Goal: Task Accomplishment & Management: Complete application form

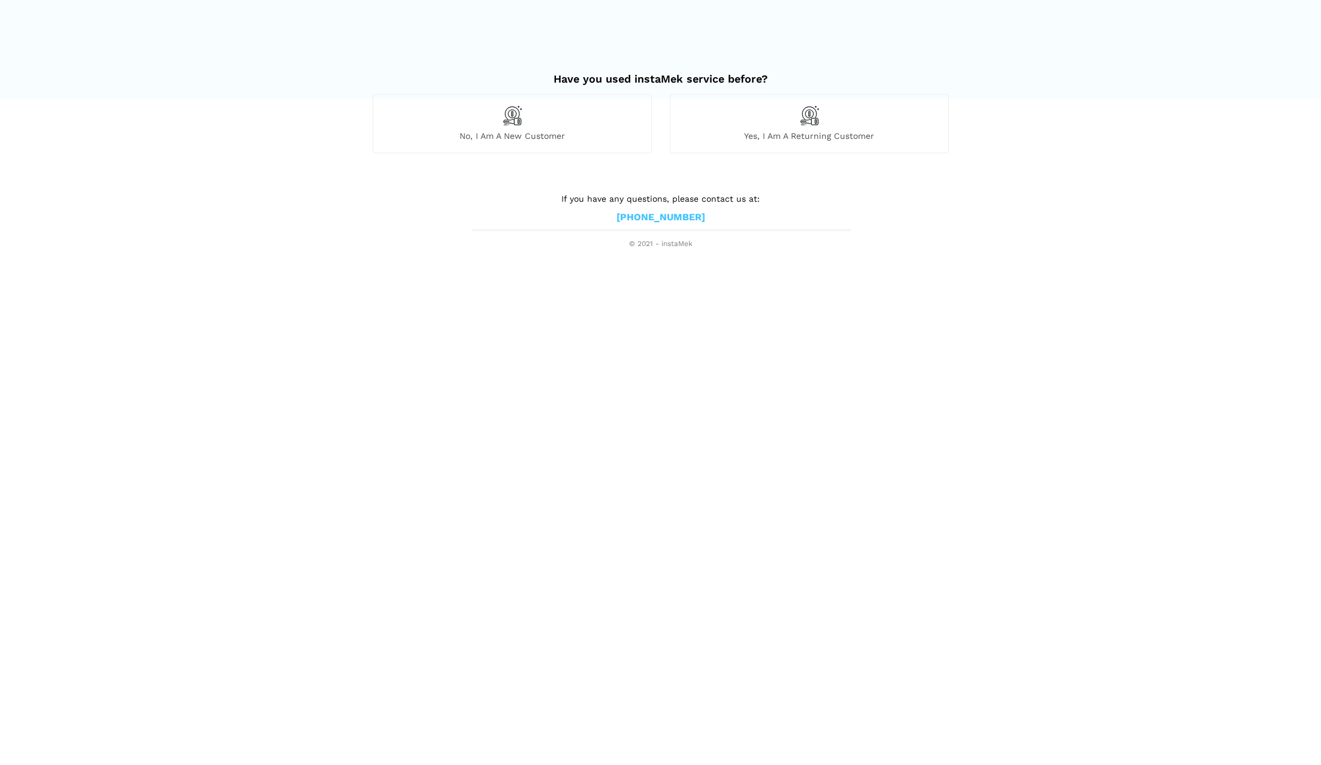
click at [932, 112] on div "Yes, I am a returning customer" at bounding box center [809, 123] width 279 height 59
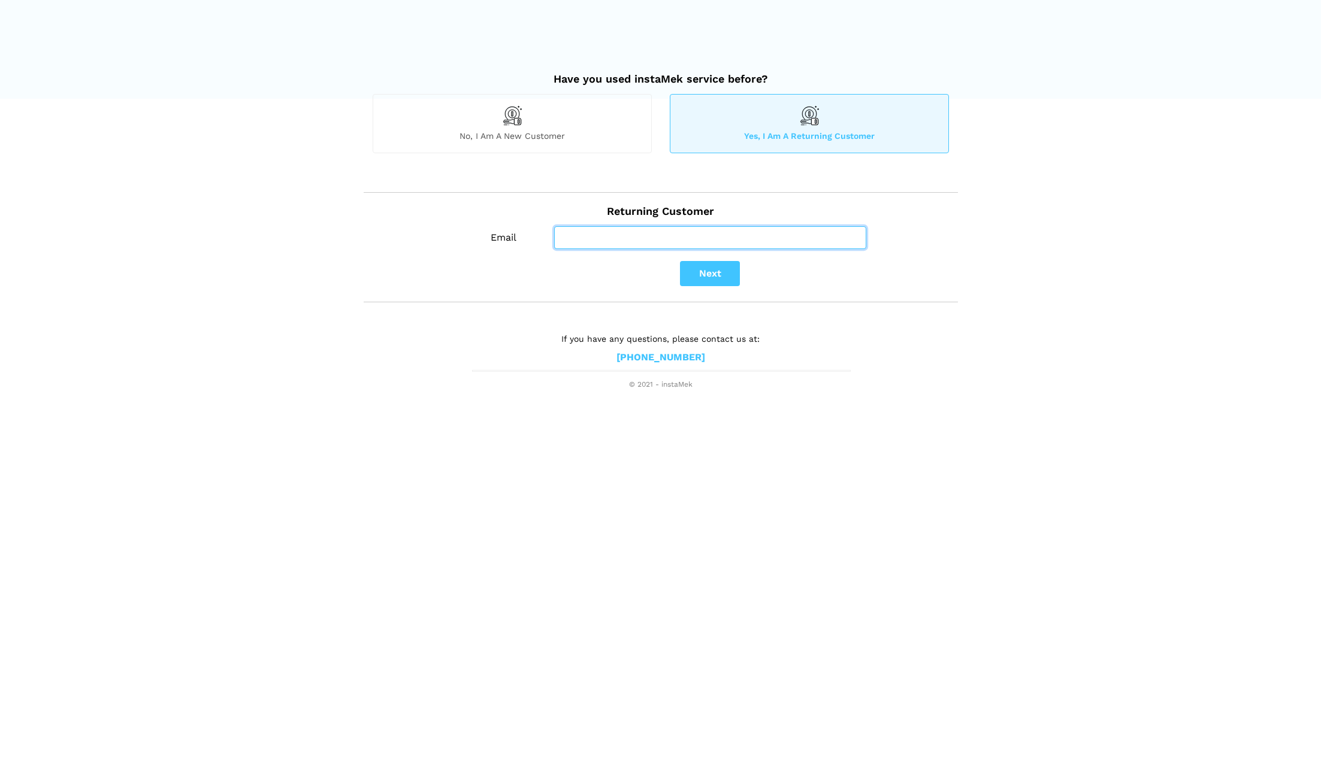
click at [693, 238] on input "Email" at bounding box center [710, 237] width 312 height 23
type input "[PERSON_NAME][EMAIL_ADDRESS][DOMAIN_NAME]"
click at [717, 269] on button "Next" at bounding box center [710, 273] width 60 height 25
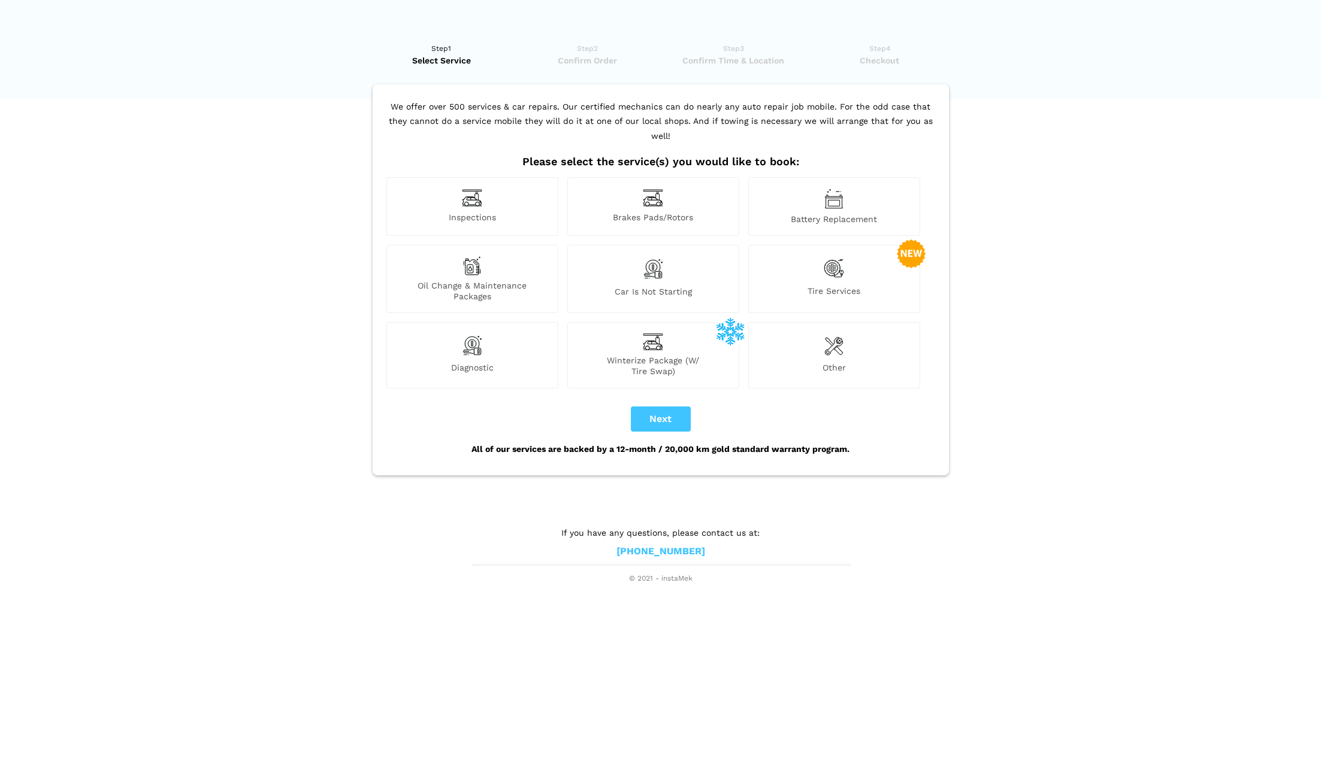
click at [634, 322] on div "Winterize Package (W/ Tire Swap)" at bounding box center [653, 355] width 172 height 66
click at [670, 407] on button "Next" at bounding box center [661, 419] width 60 height 25
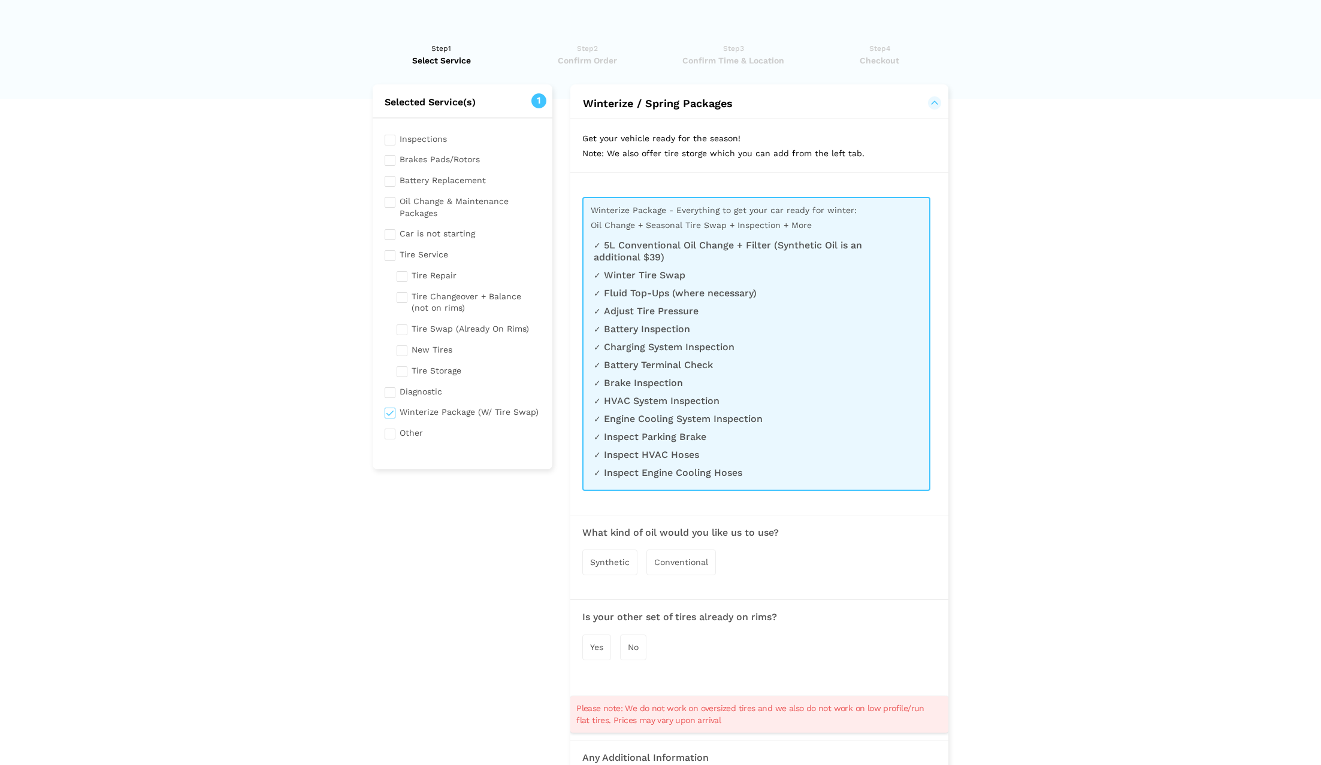
checkbox input "true"
click at [631, 644] on span "No" at bounding box center [628, 648] width 11 height 10
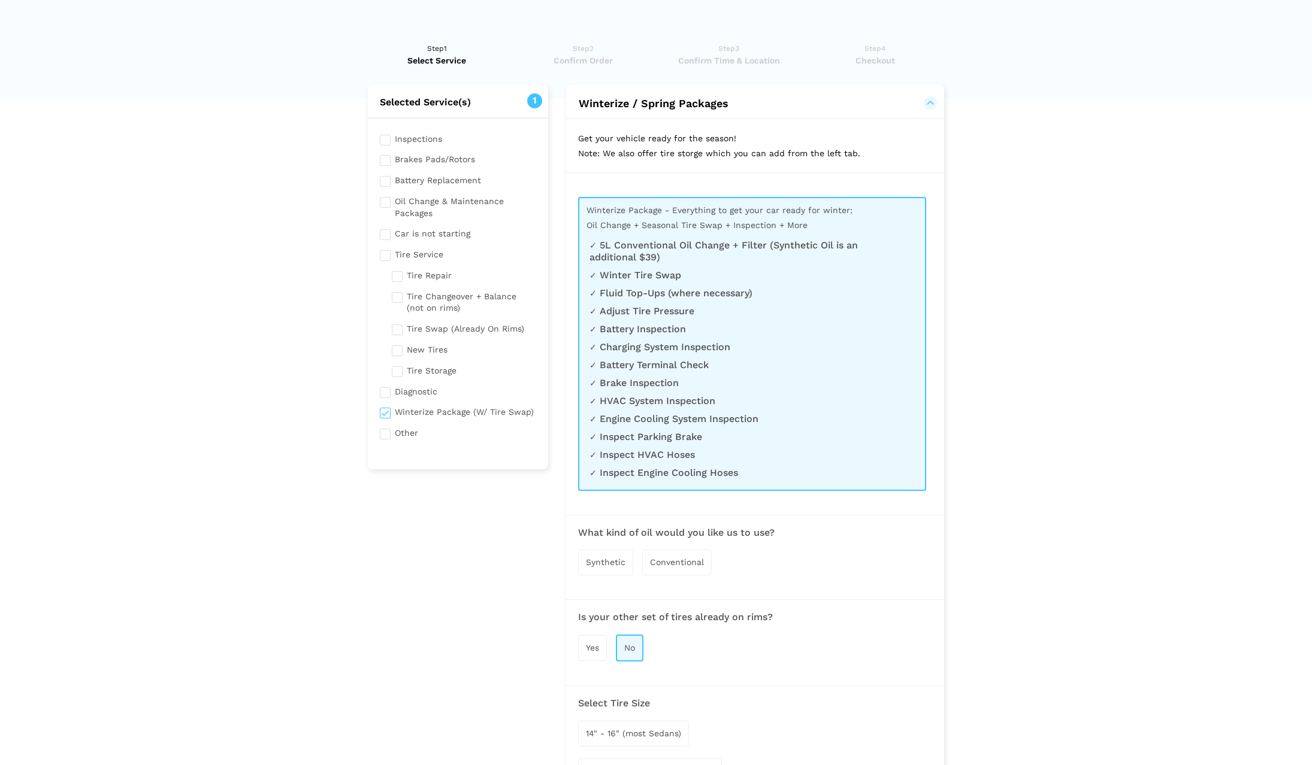
click at [697, 558] on span "Conventional" at bounding box center [677, 563] width 54 height 10
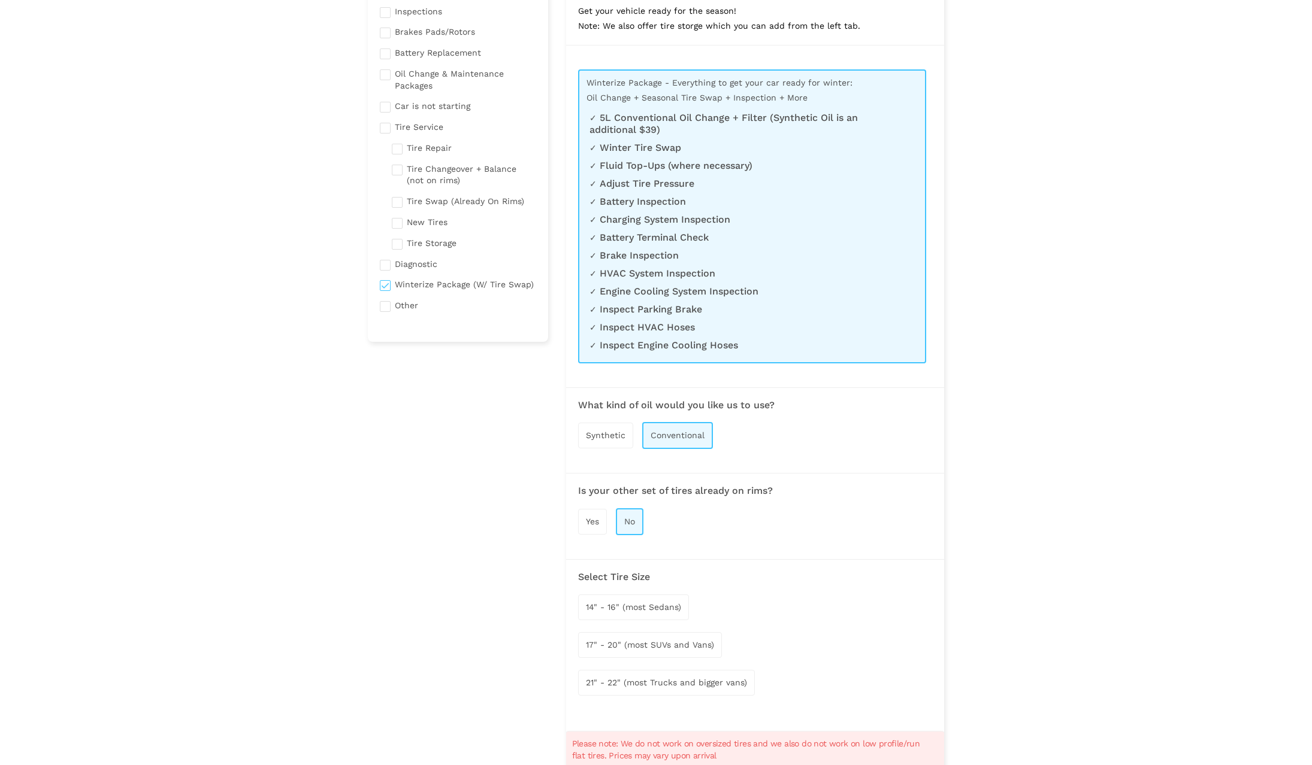
scroll to position [144, 0]
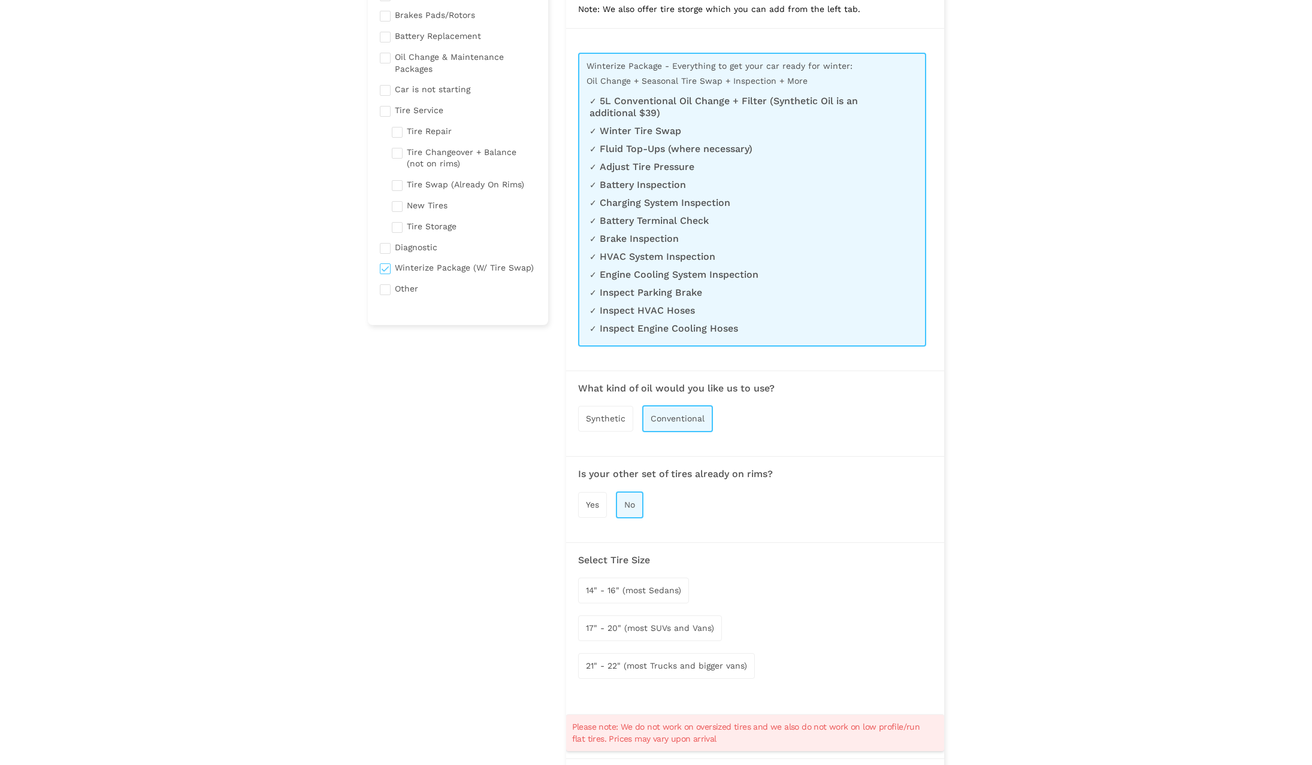
click at [645, 589] on span "14" - 16" (most Sedans)" at bounding box center [633, 591] width 95 height 10
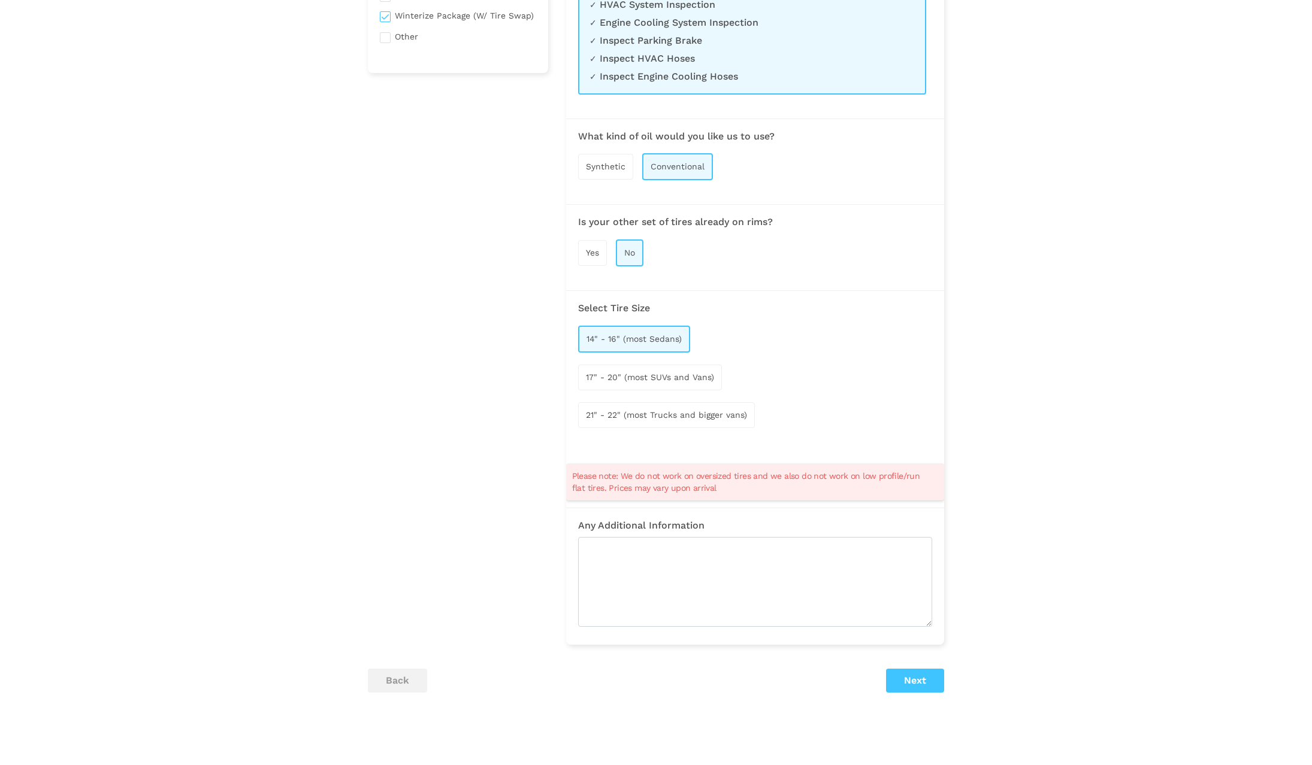
scroll to position [457, 0]
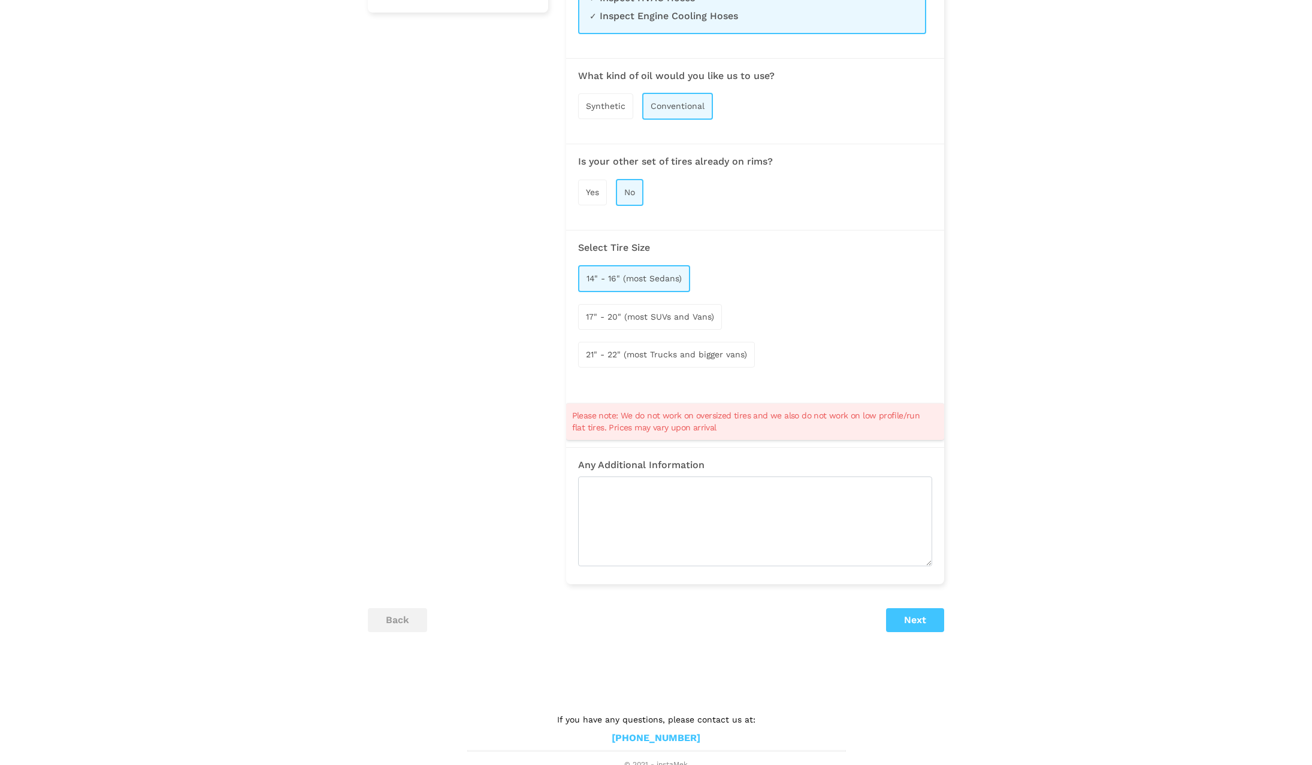
click at [917, 616] on button "Next" at bounding box center [915, 620] width 58 height 24
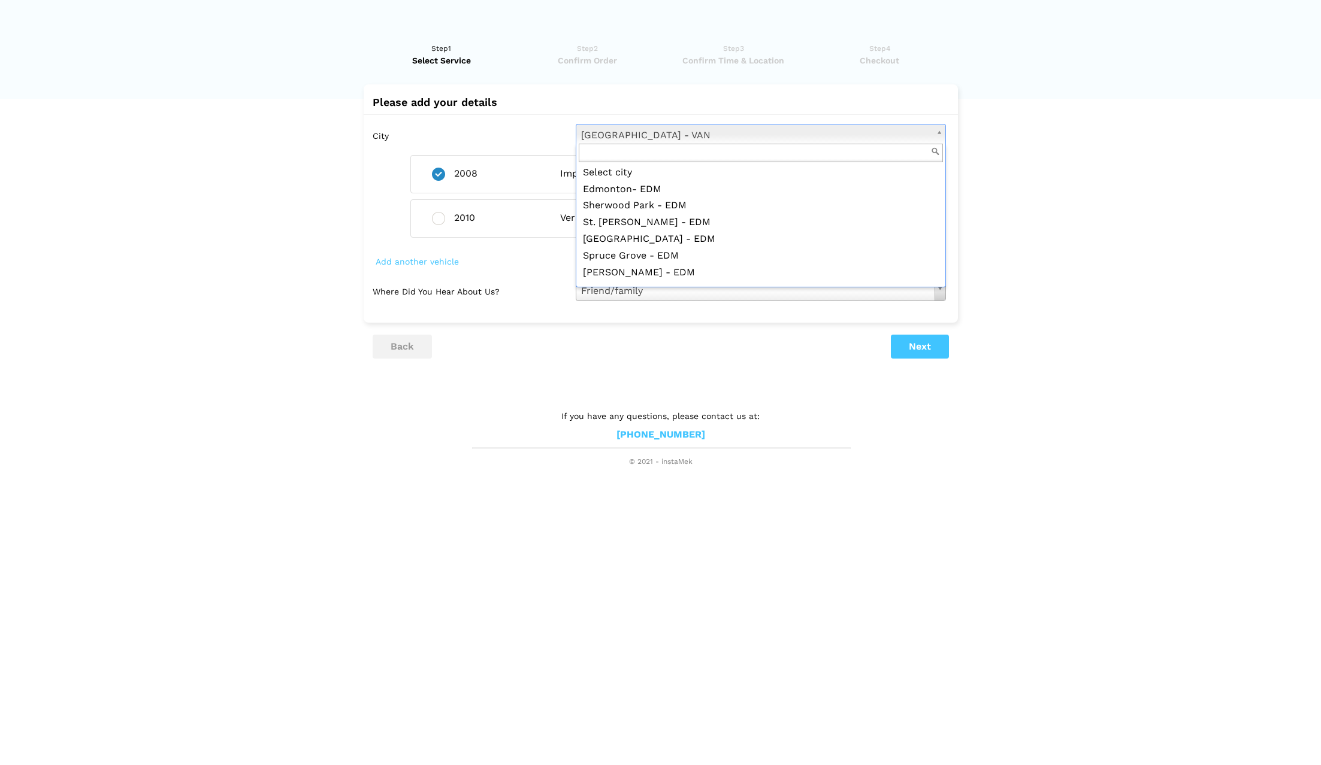
scroll to position [187, 0]
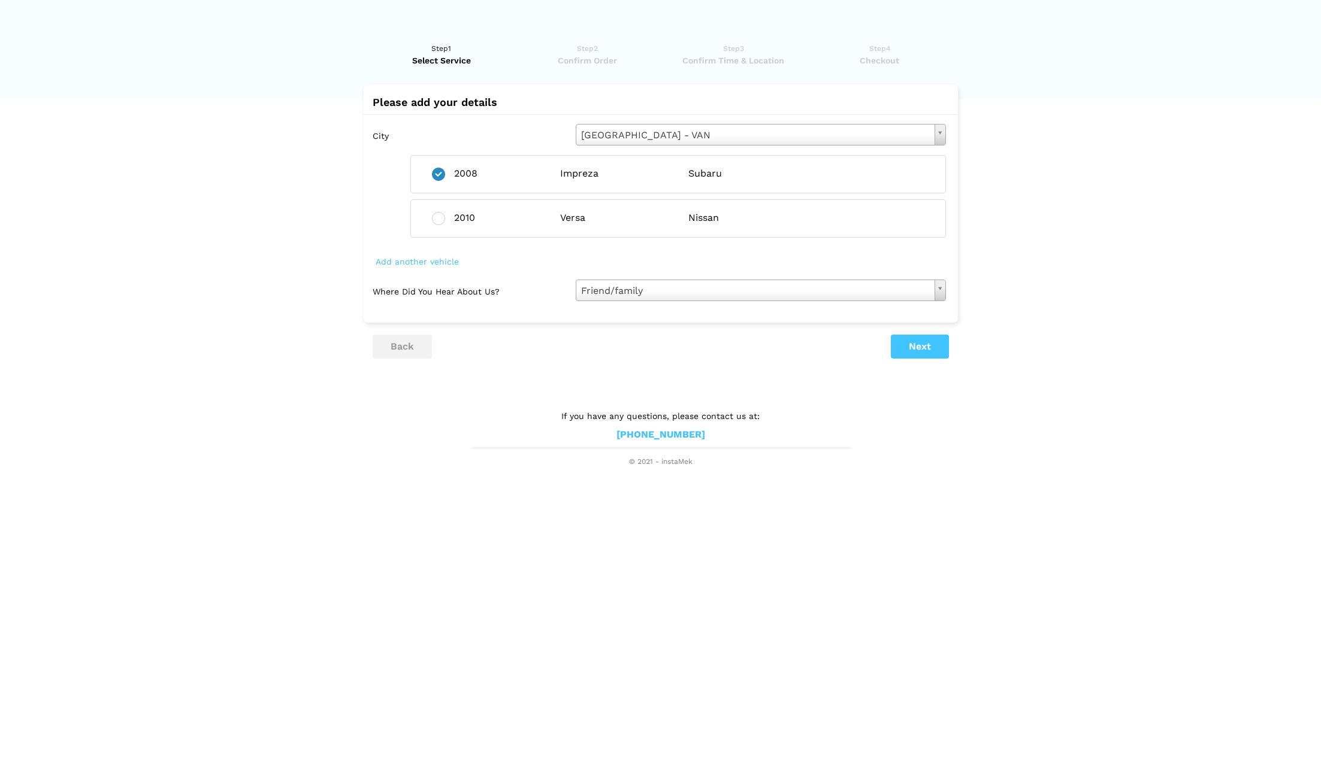
click at [916, 349] on button "Next" at bounding box center [920, 347] width 58 height 24
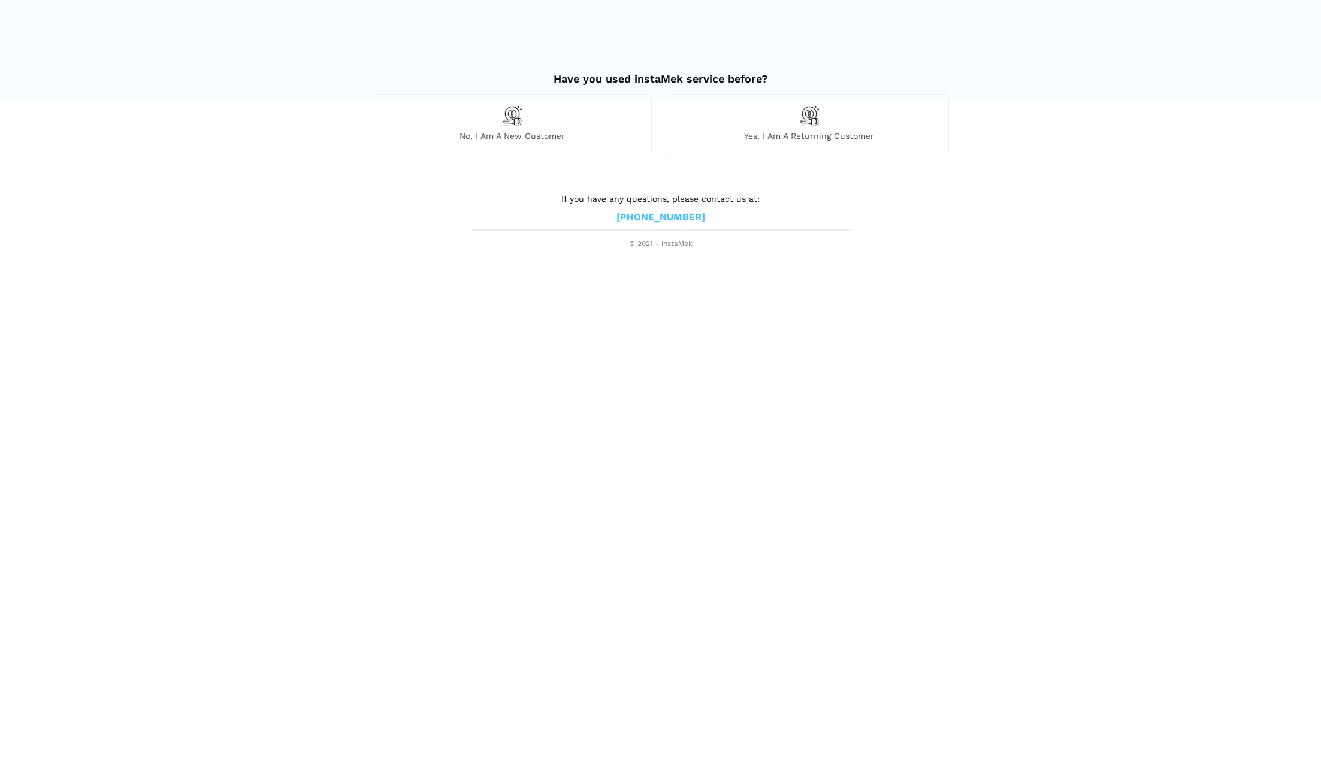
click at [874, 119] on div "Yes, I am a returning customer" at bounding box center [809, 123] width 279 height 59
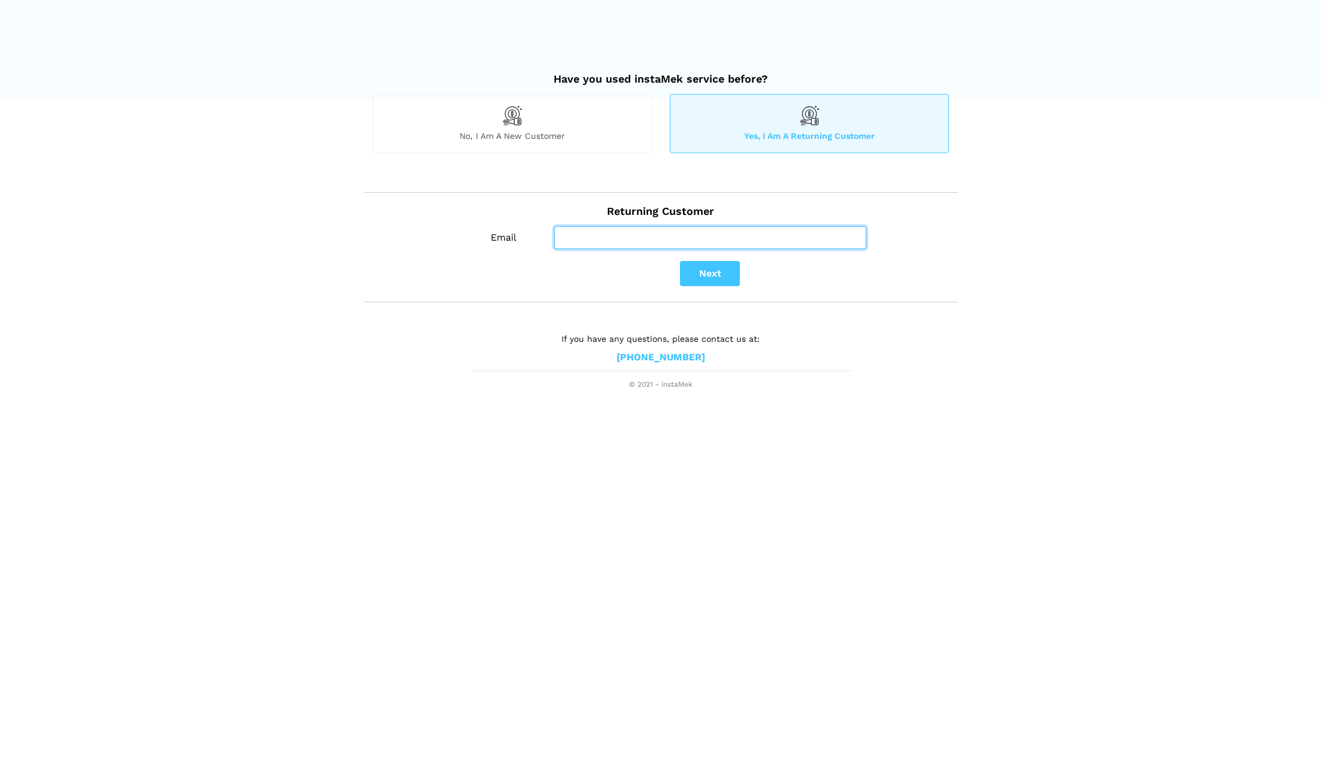
click at [647, 237] on input "Email" at bounding box center [710, 237] width 312 height 23
type input "[PERSON_NAME][EMAIL_ADDRESS][DOMAIN_NAME]"
click at [704, 277] on button "Next" at bounding box center [710, 273] width 60 height 25
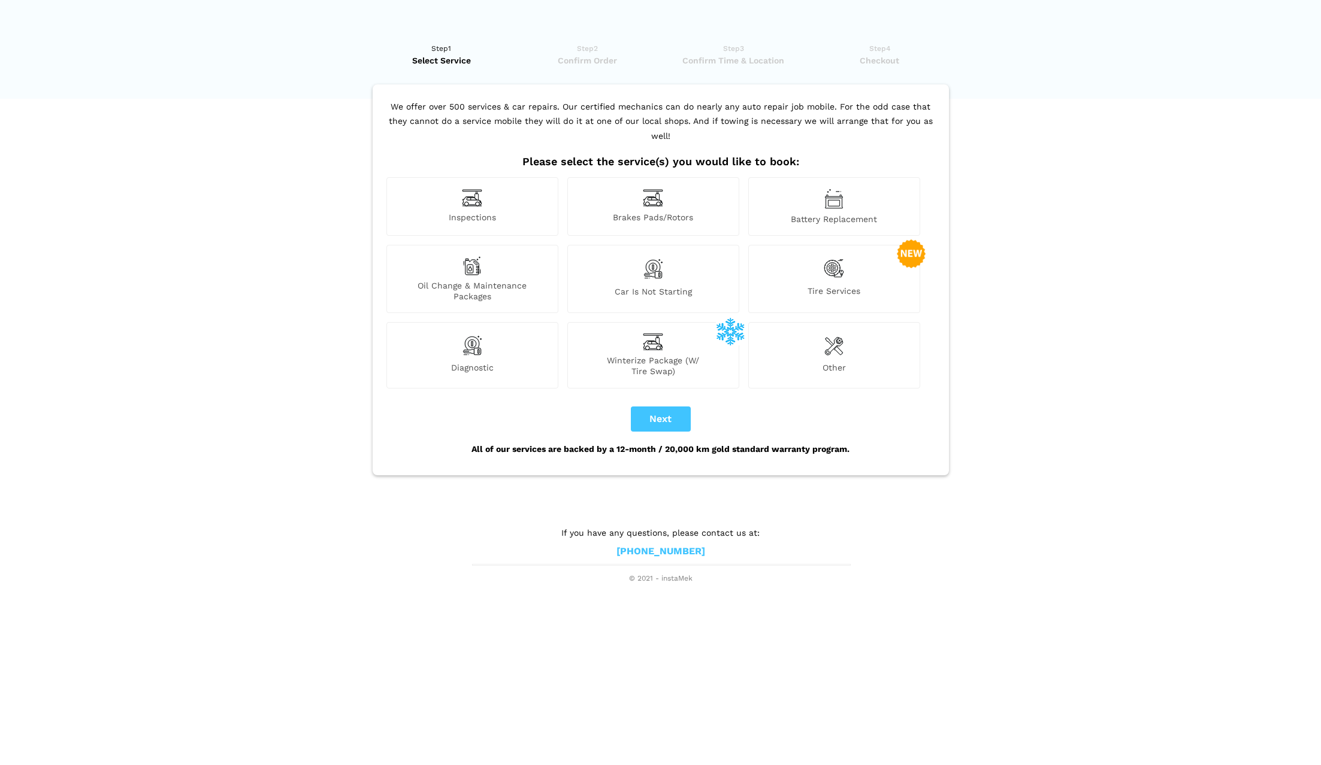
click at [498, 253] on div "Oil Change & Maintenance Packages" at bounding box center [472, 279] width 172 height 68
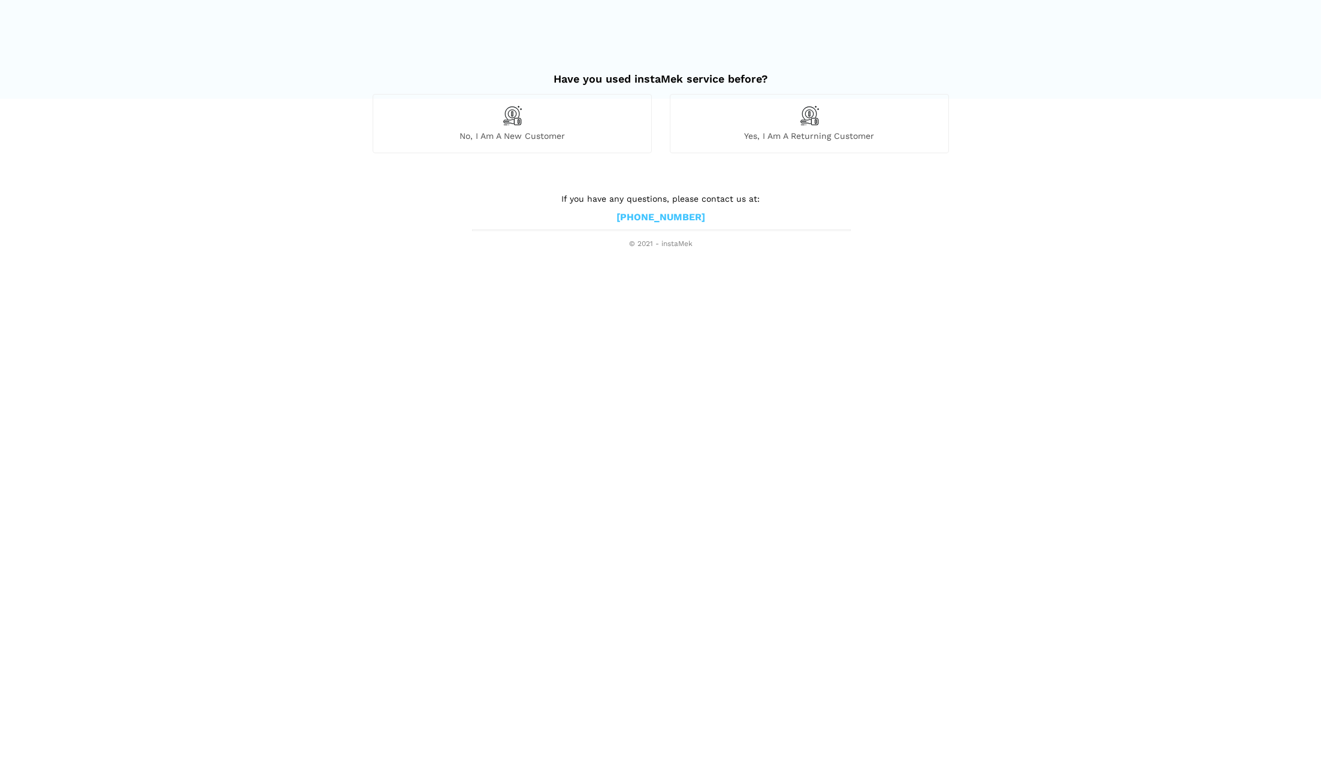
click at [851, 127] on div "Yes, I am a returning customer" at bounding box center [809, 123] width 279 height 59
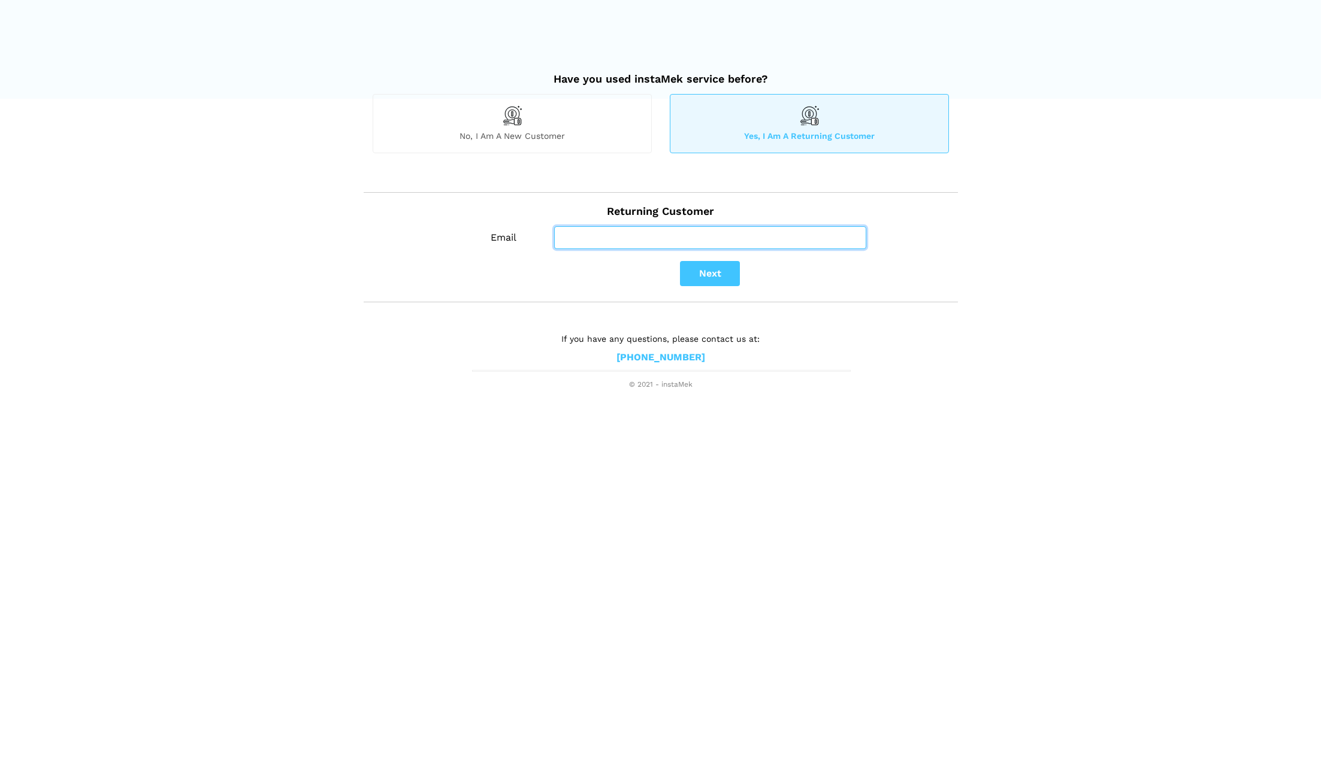
click at [734, 235] on input "Email" at bounding box center [710, 237] width 312 height 23
type input "[PERSON_NAME][EMAIL_ADDRESS][DOMAIN_NAME]"
click at [718, 278] on button "Next" at bounding box center [710, 273] width 60 height 25
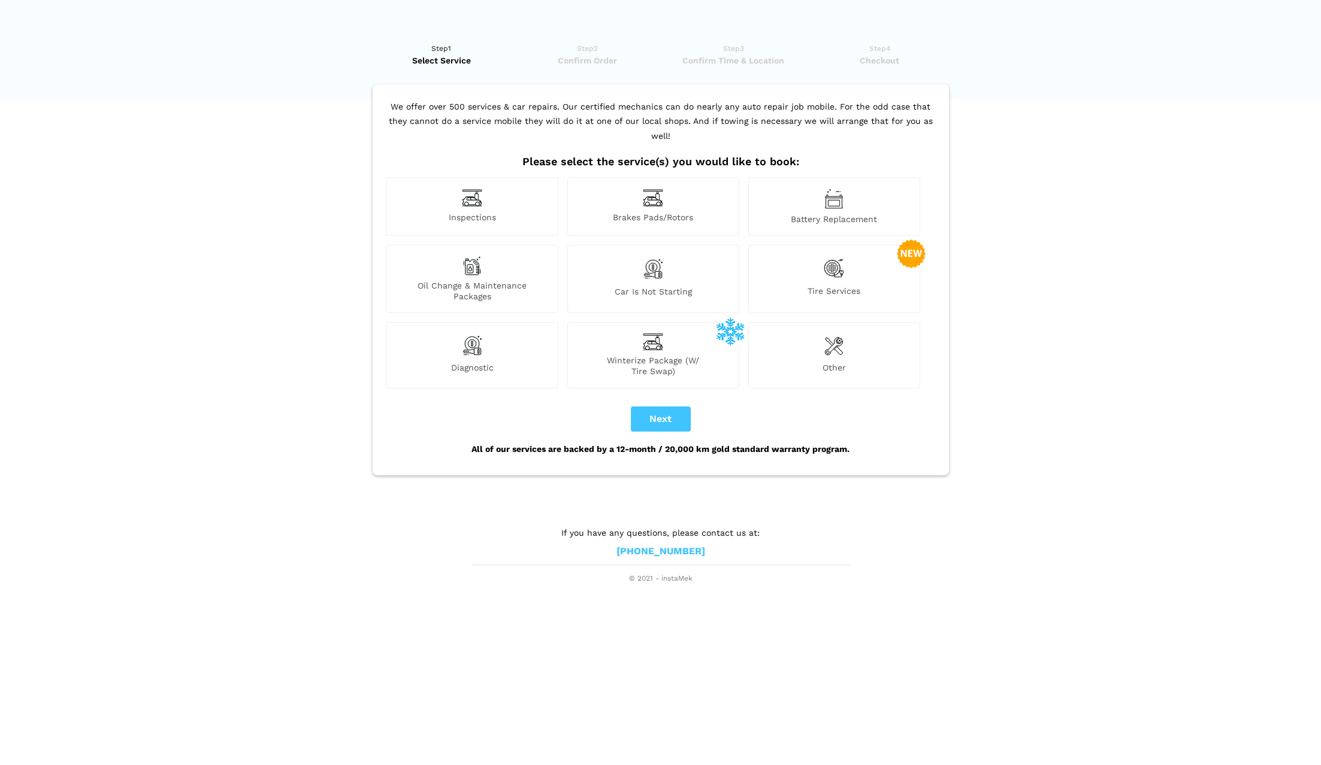
click at [716, 355] on span "Winterize Package (W/ Tire Swap)" at bounding box center [653, 366] width 171 height 22
click at [676, 407] on button "Next" at bounding box center [661, 419] width 60 height 25
checkbox input "true"
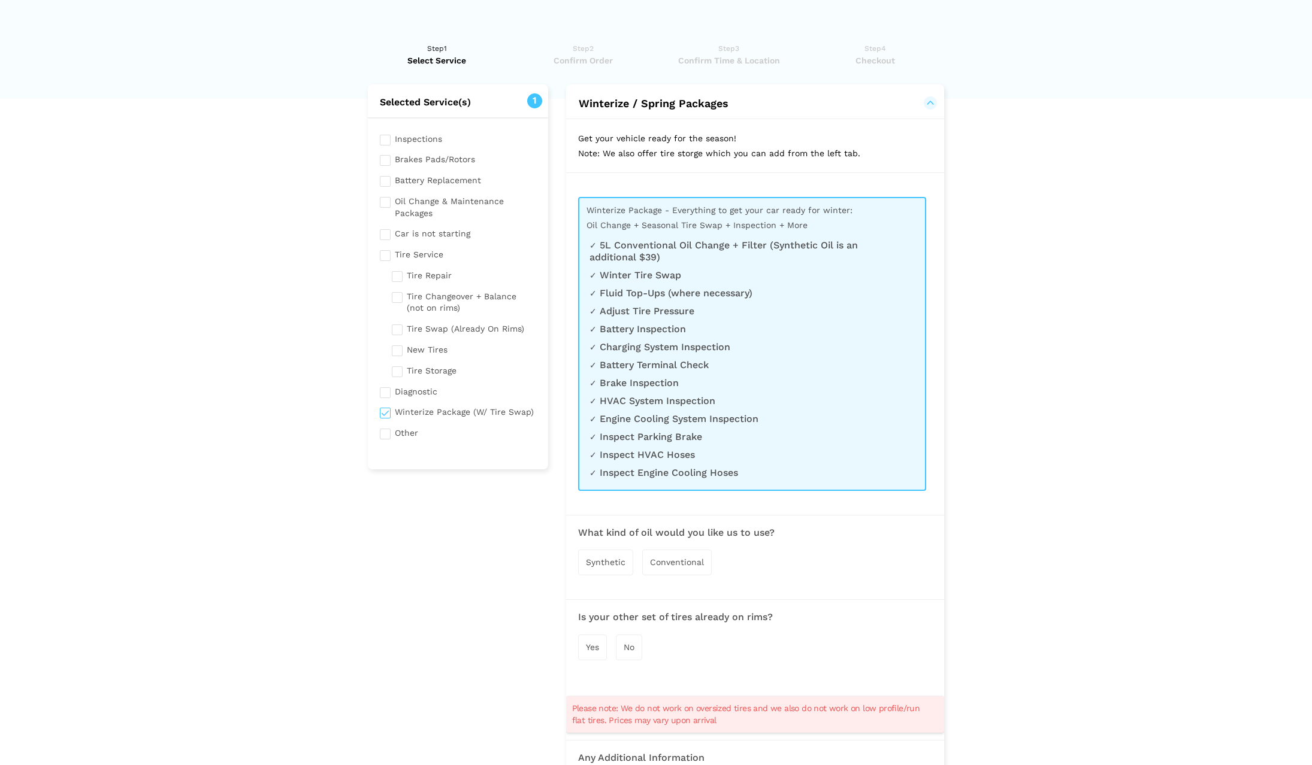
scroll to position [81, 0]
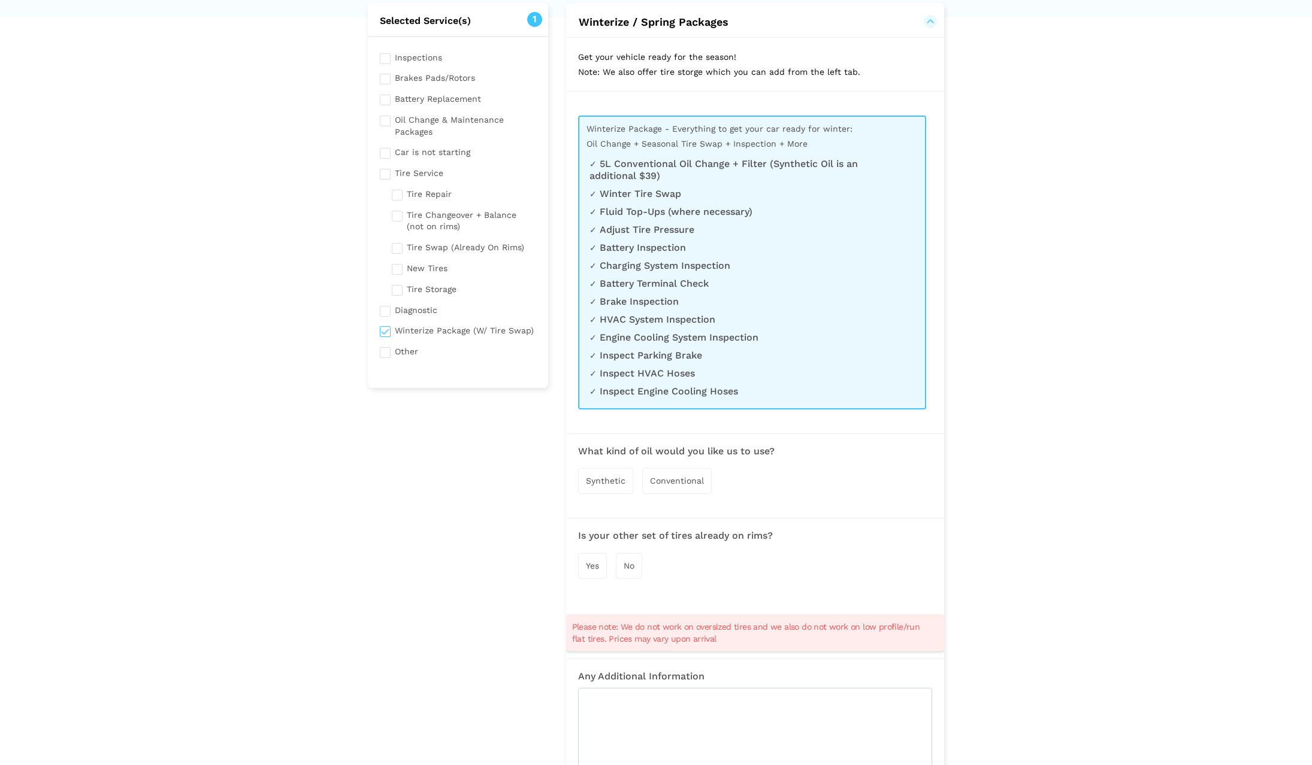
click at [683, 478] on span "Conventional" at bounding box center [677, 481] width 54 height 10
click at [632, 568] on span "No" at bounding box center [628, 567] width 11 height 10
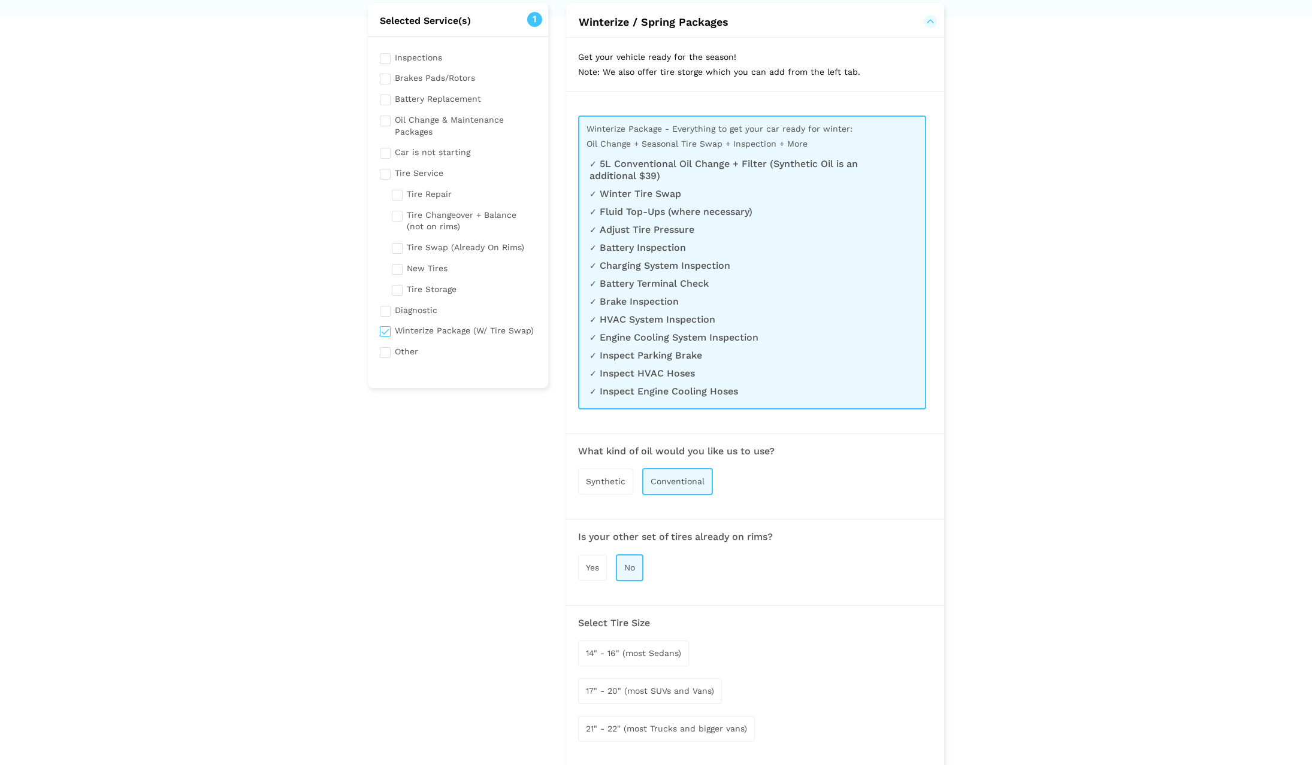
scroll to position [163, 0]
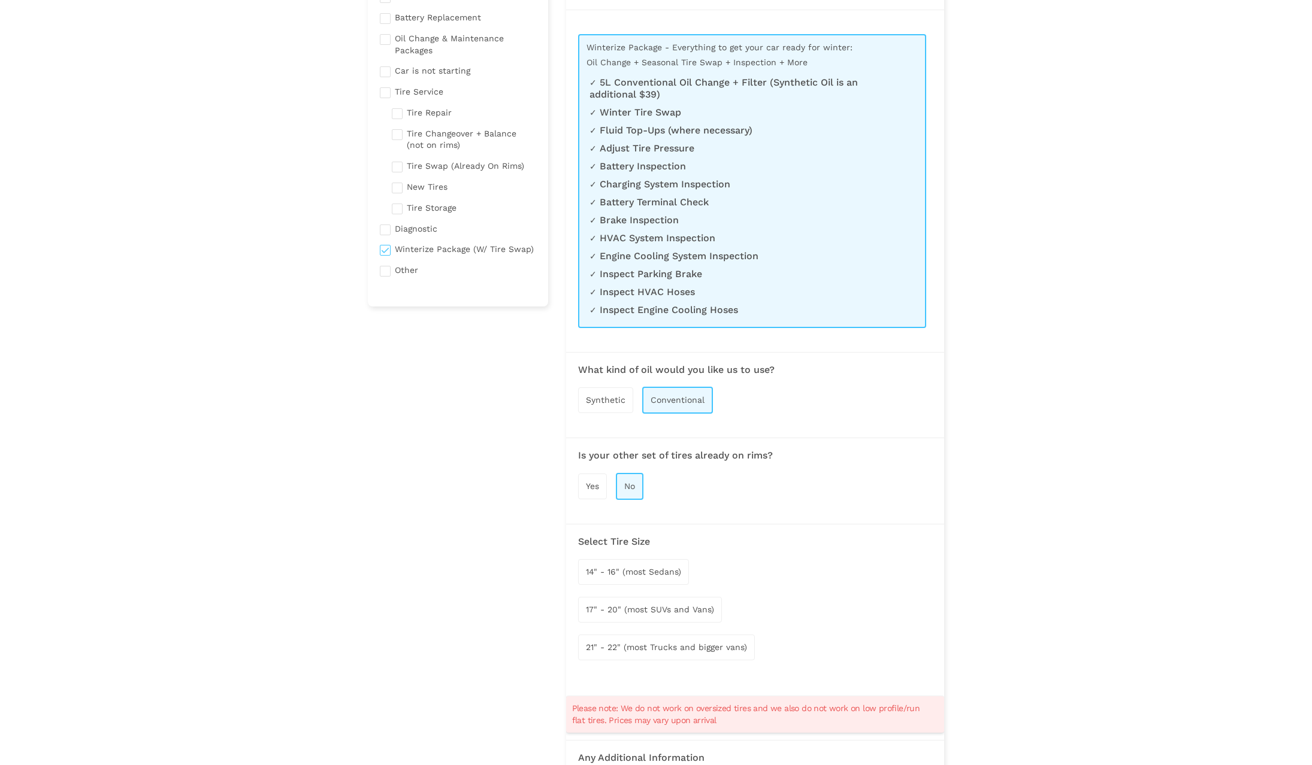
click at [630, 570] on span "14" - 16" (most Sedans)" at bounding box center [633, 572] width 95 height 10
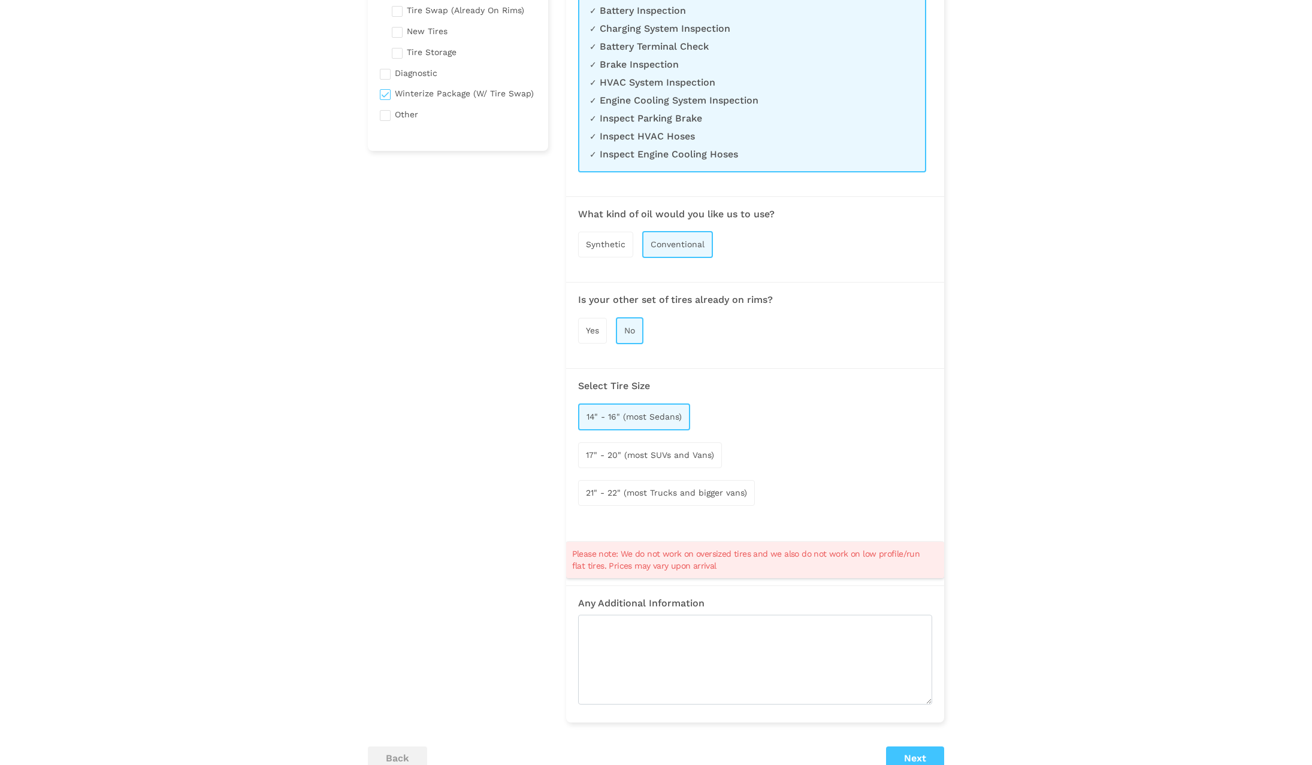
scroll to position [414, 0]
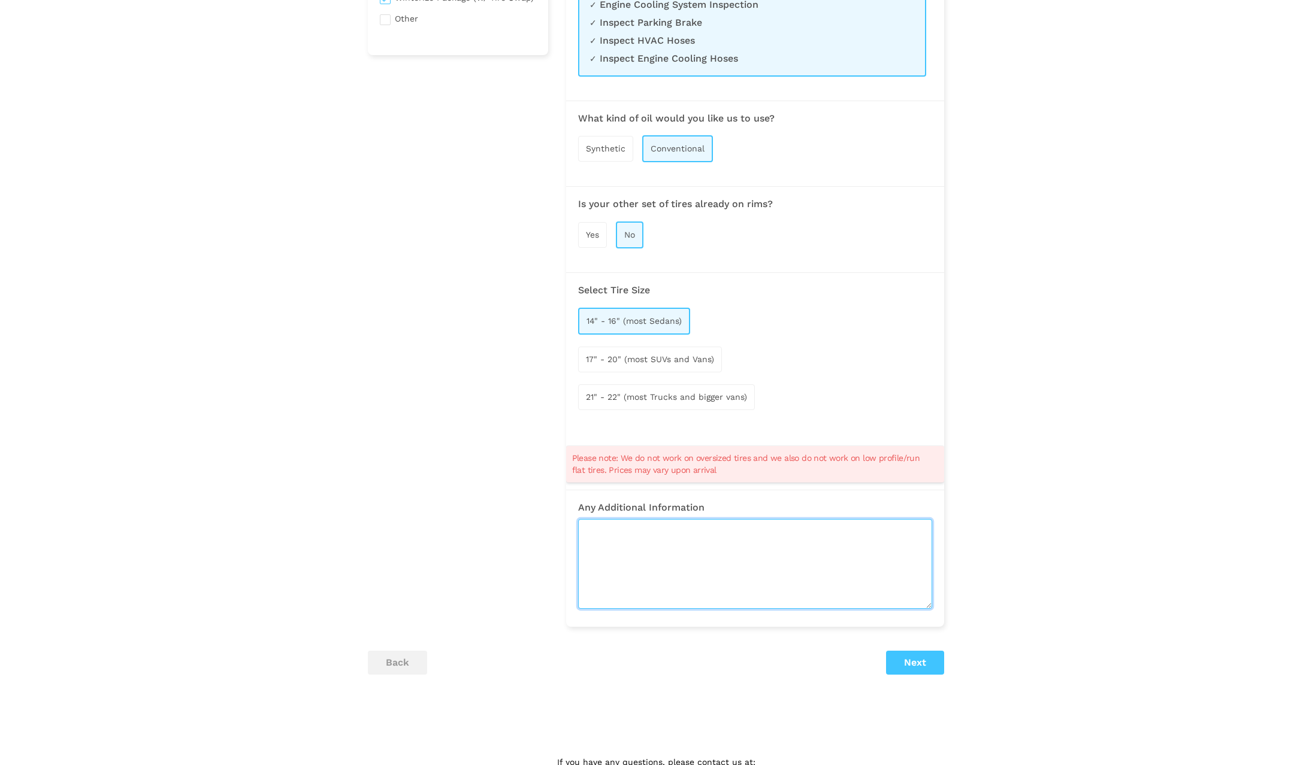
click at [628, 543] on textarea at bounding box center [755, 564] width 354 height 90
type textarea "Please let me know if you're able to do the tire swap even if my other tires ar…"
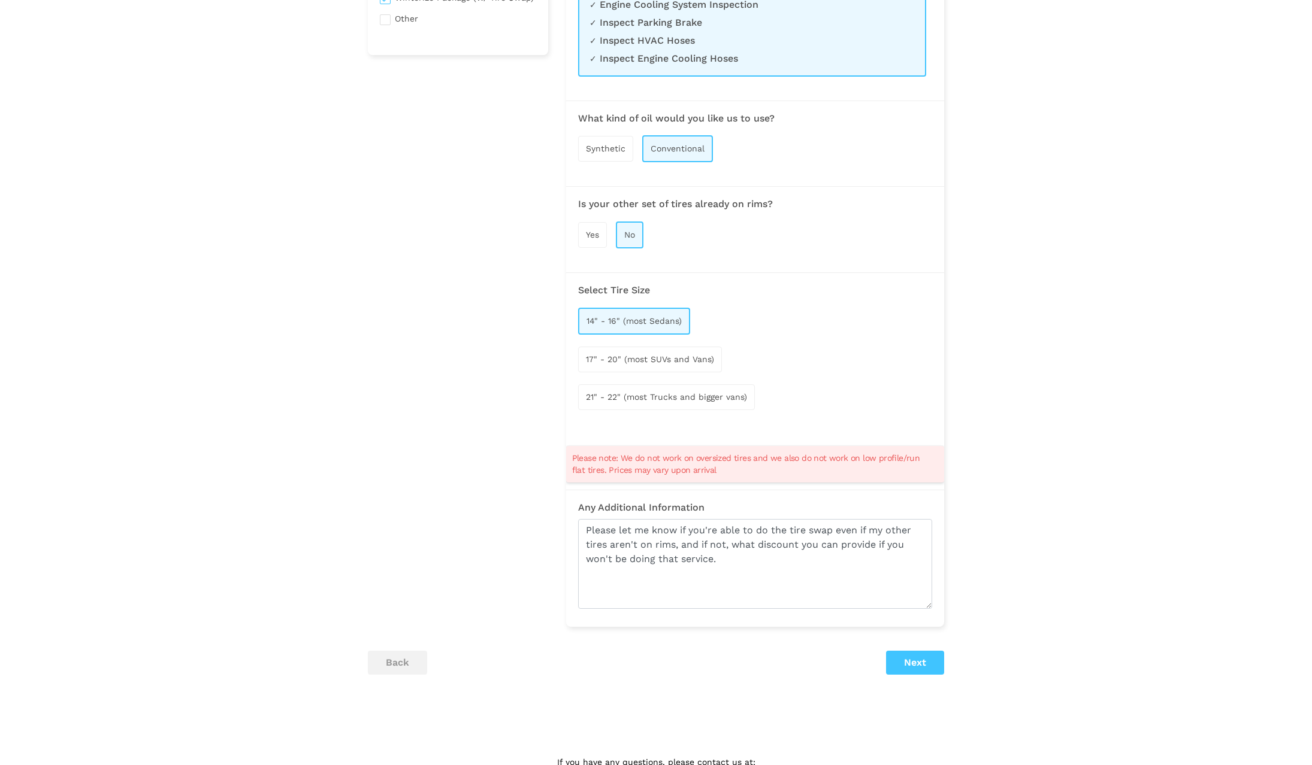
click at [933, 663] on button "Next" at bounding box center [915, 663] width 58 height 24
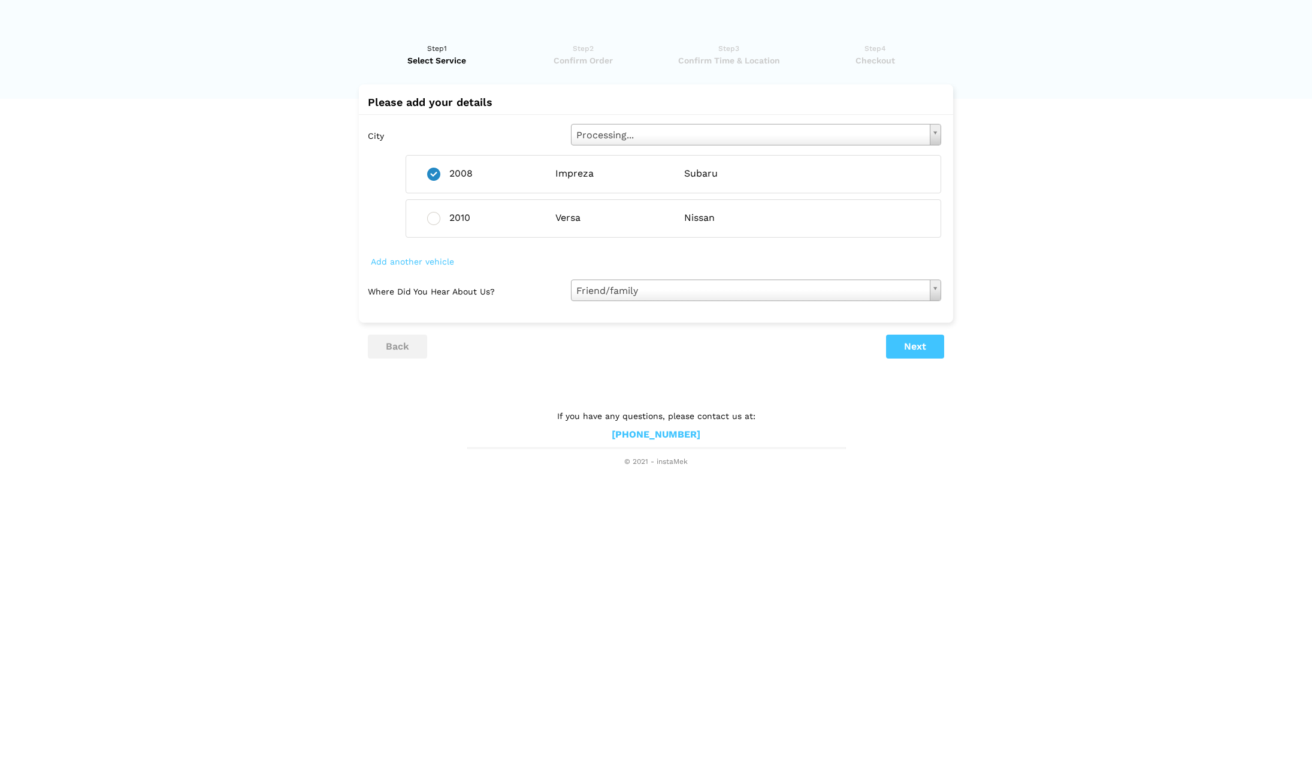
scroll to position [0, 0]
click at [902, 345] on button "Next" at bounding box center [920, 347] width 58 height 24
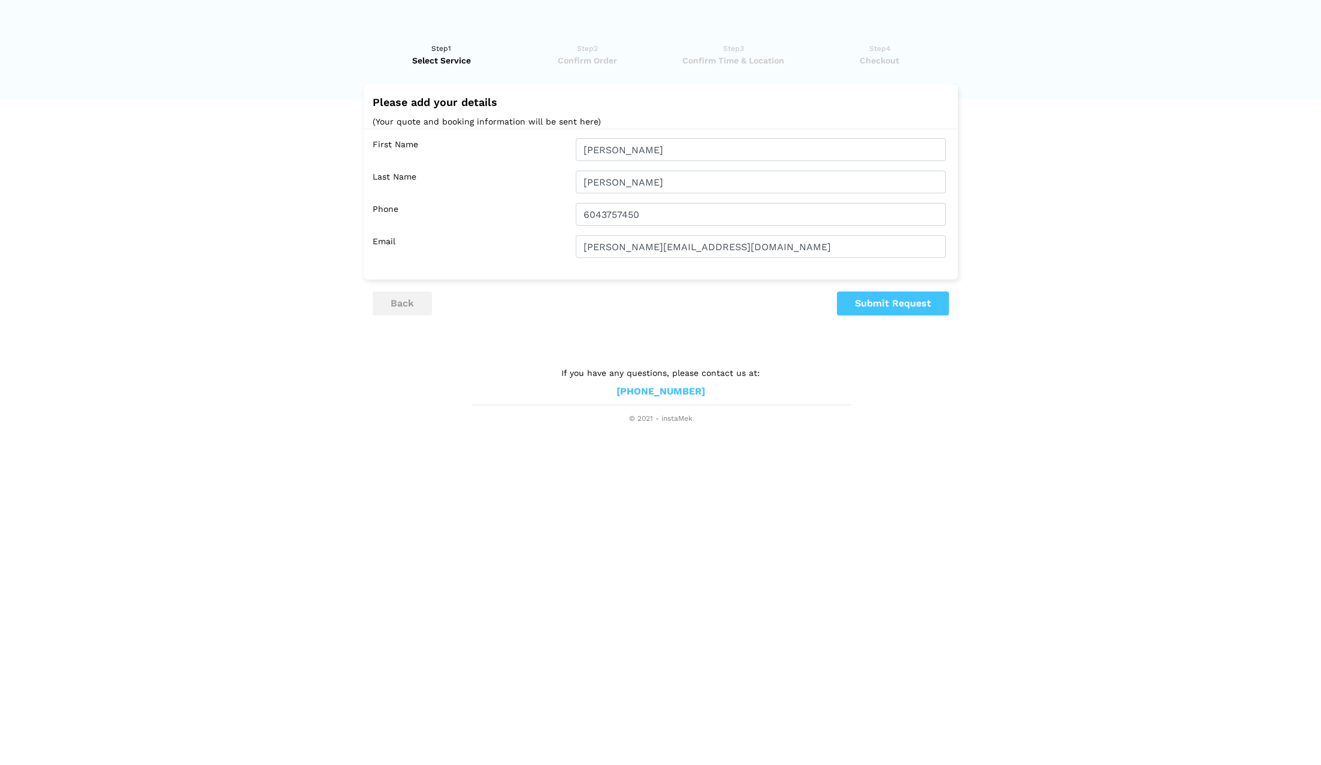
click at [902, 303] on button "Submit Request" at bounding box center [893, 304] width 112 height 24
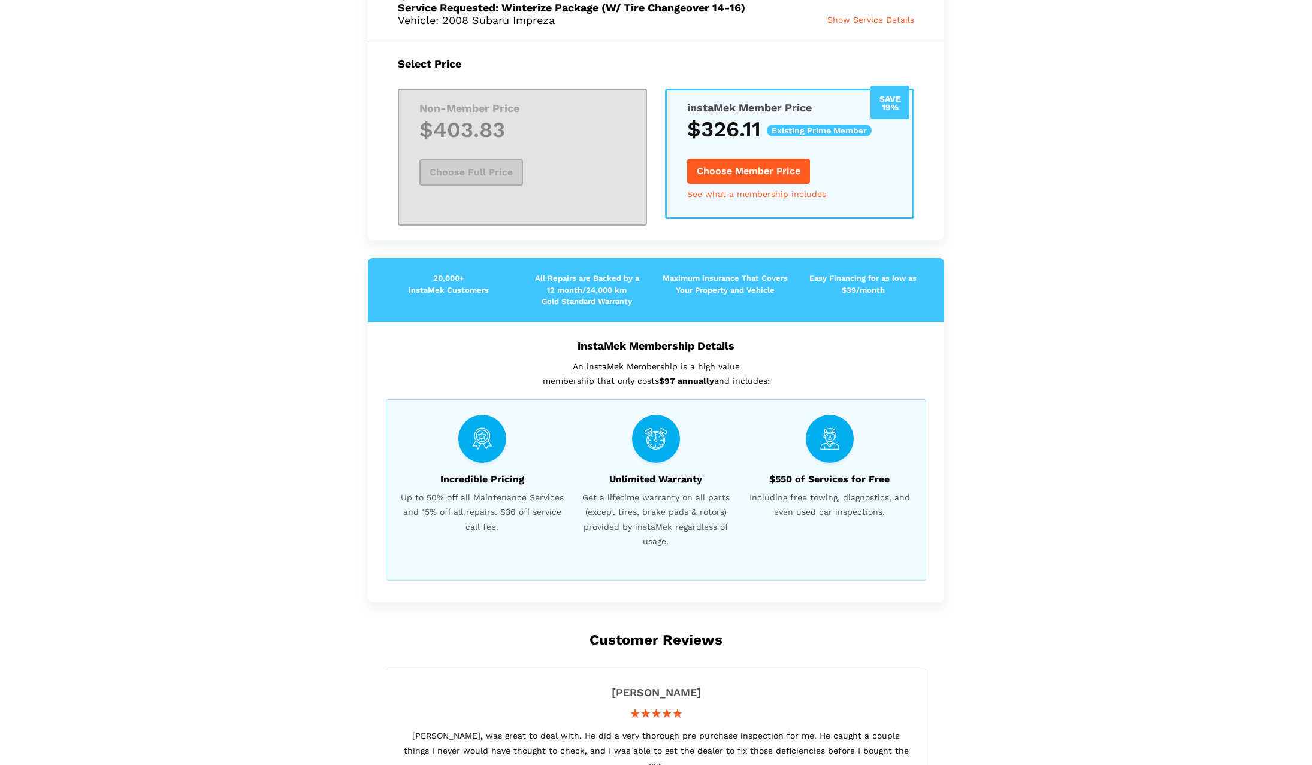
scroll to position [63, 0]
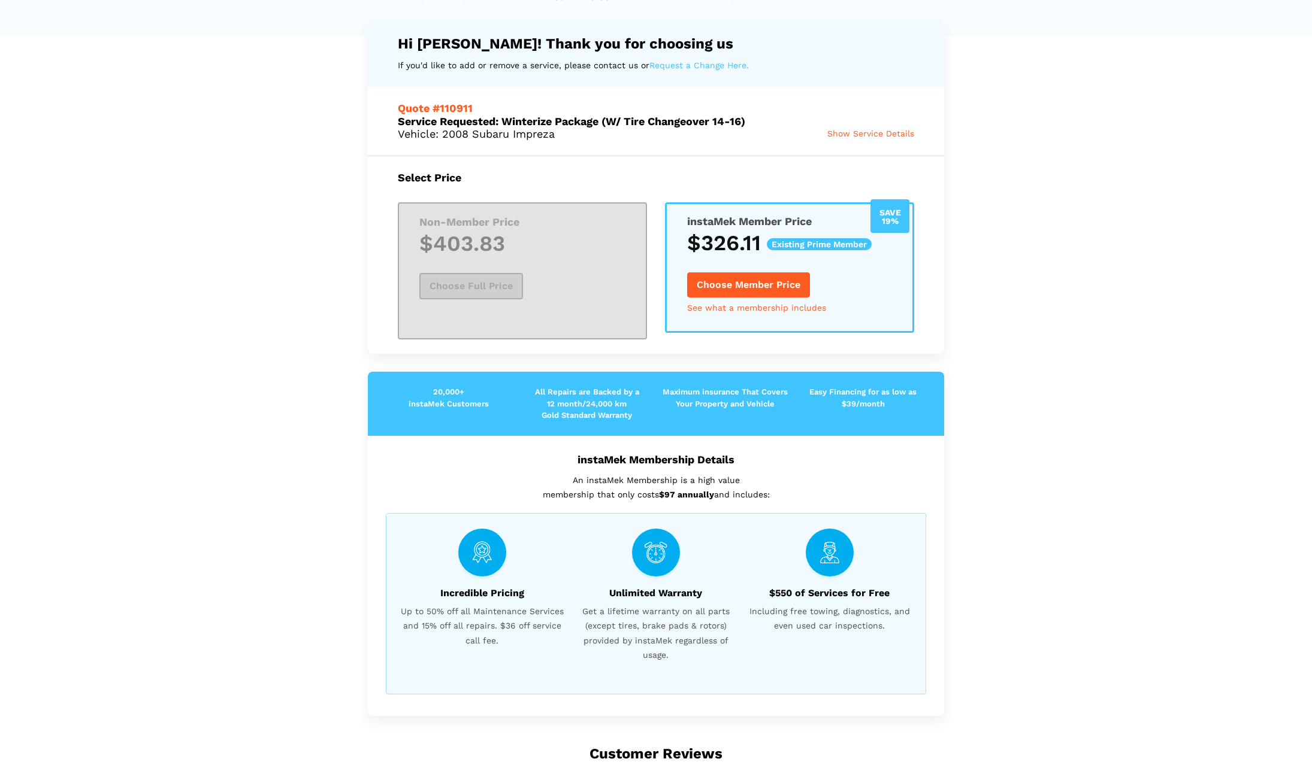
click at [785, 285] on button "Choose Member Price" at bounding box center [748, 284] width 123 height 25
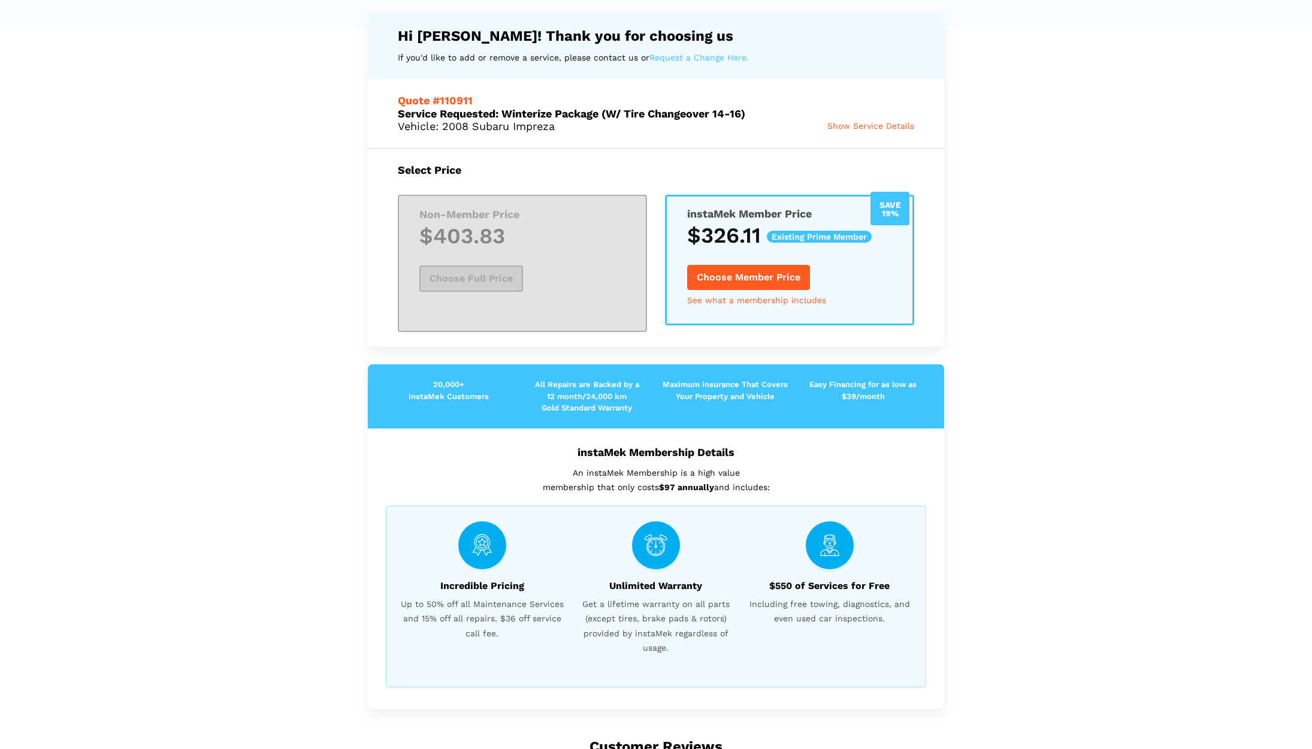
scroll to position [0, 0]
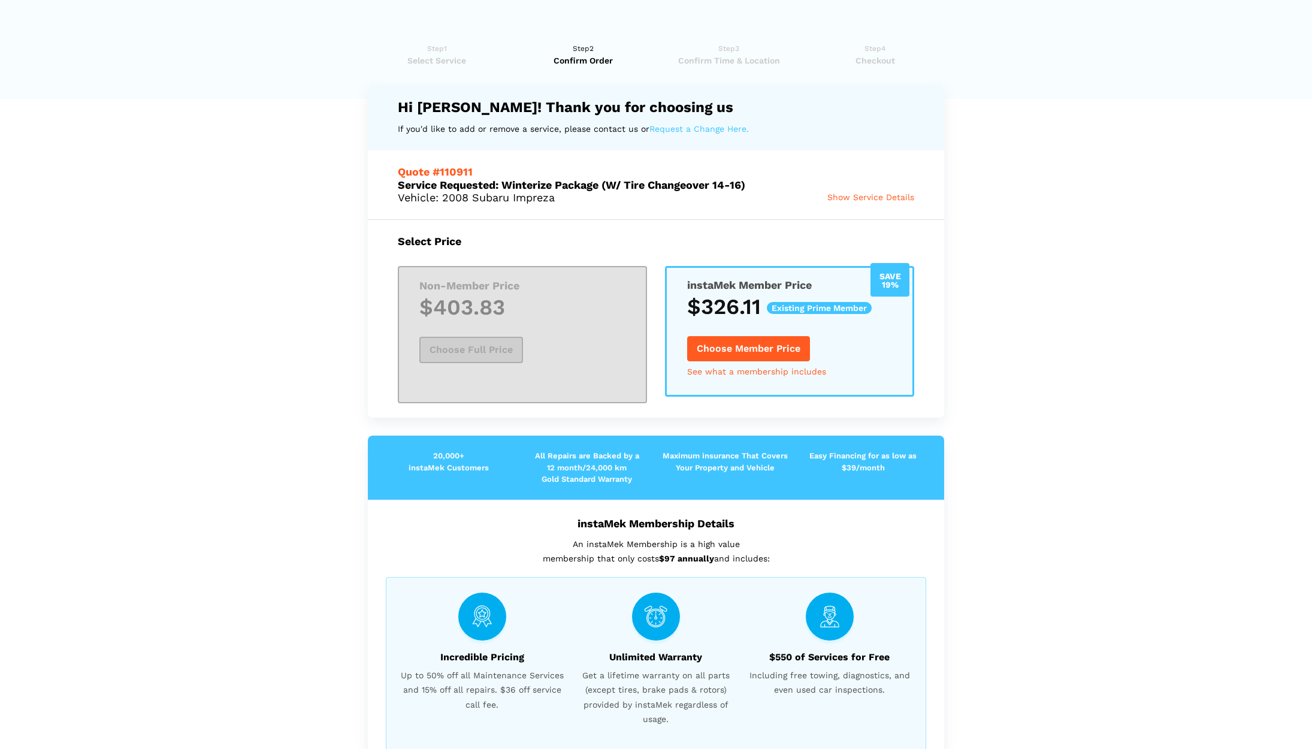
click at [861, 198] on span "Show Service Details" at bounding box center [870, 197] width 87 height 10
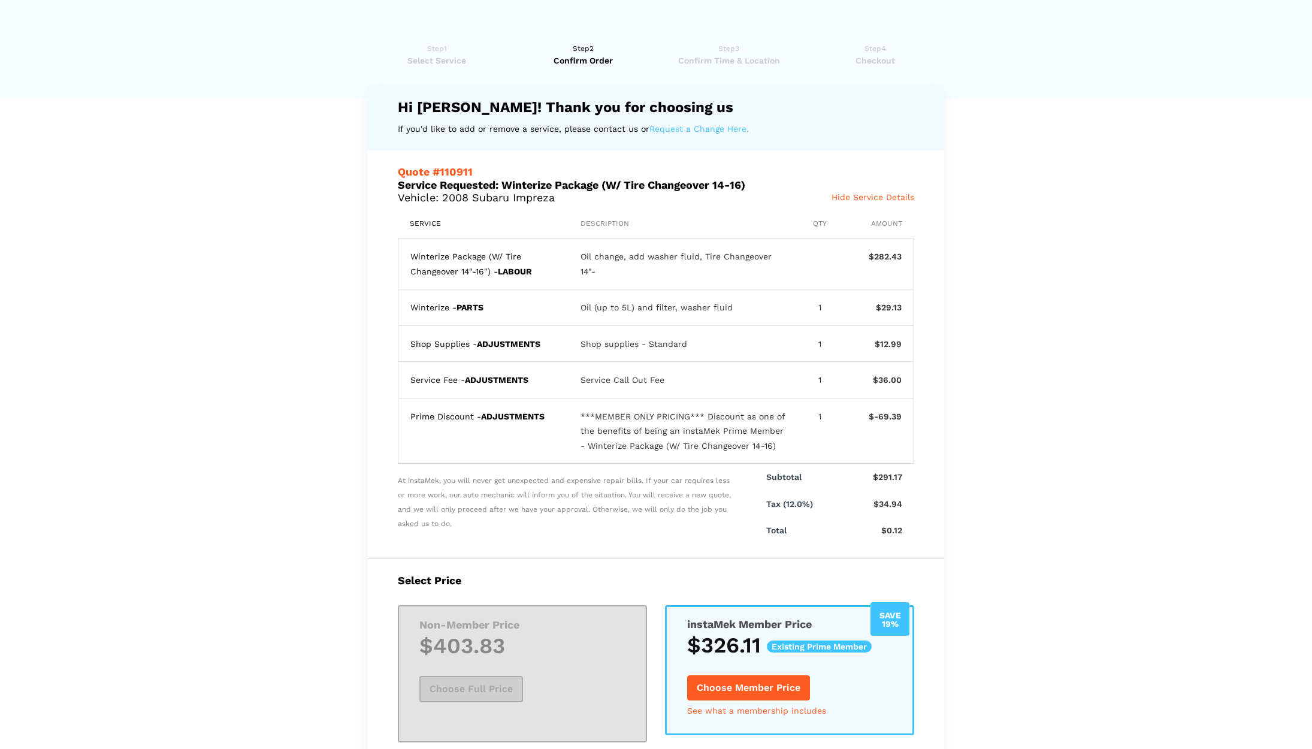
click at [881, 255] on div "$282.43" at bounding box center [876, 263] width 49 height 29
copy div "282.43"
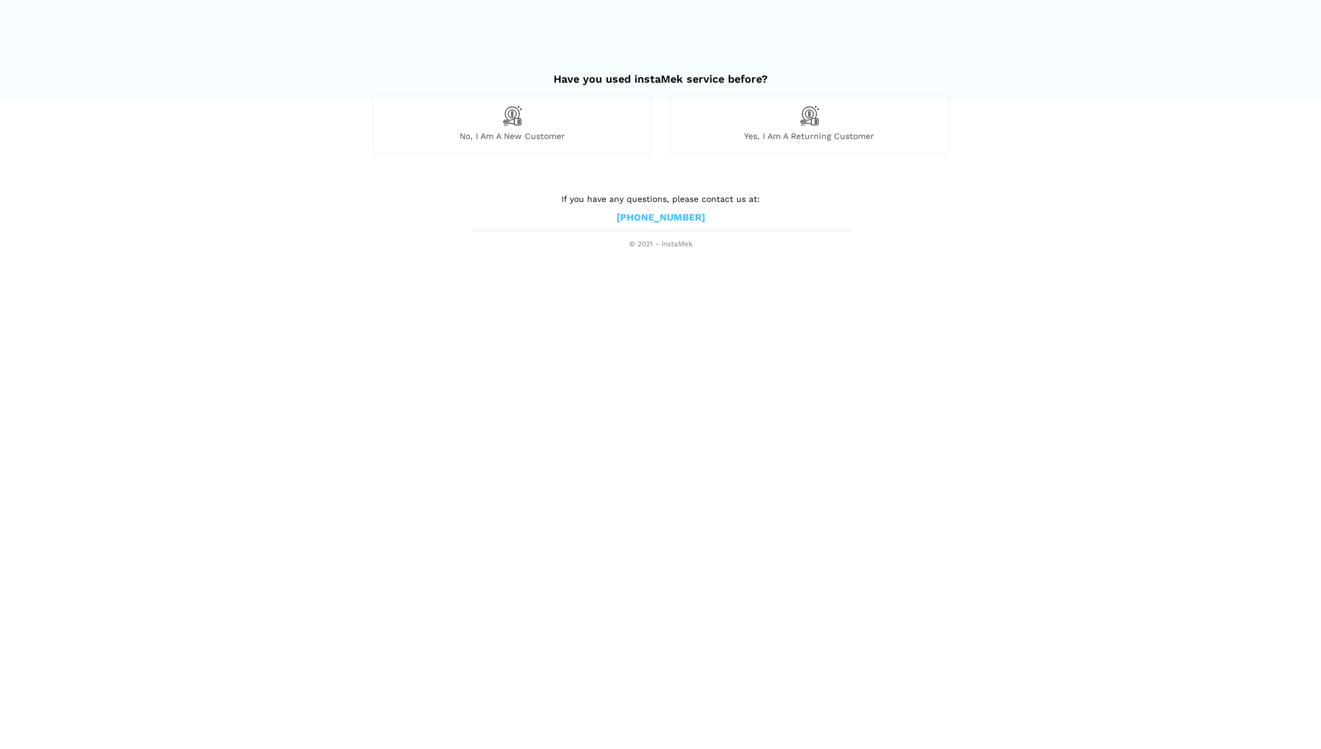
click at [915, 126] on div "Yes, I am a returning customer" at bounding box center [809, 123] width 279 height 59
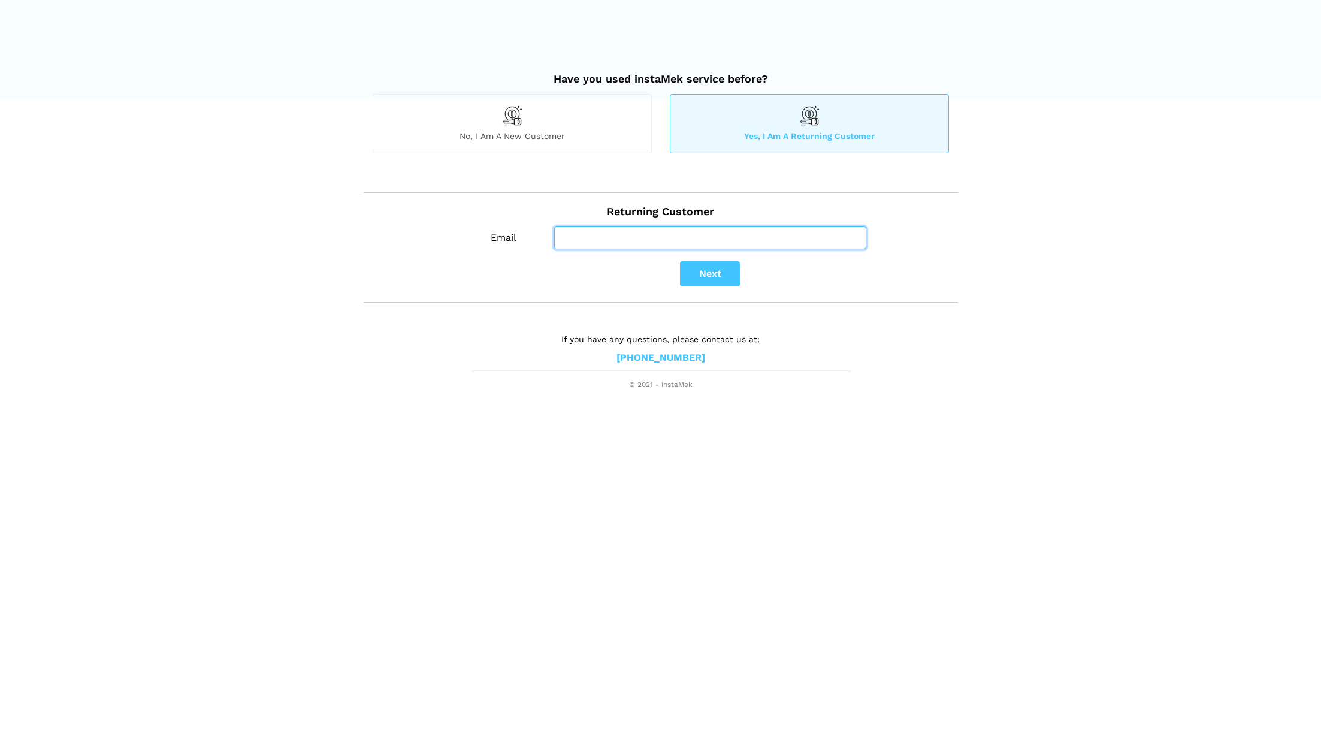
click at [682, 229] on input "Email" at bounding box center [710, 237] width 312 height 23
type input "[PERSON_NAME][EMAIL_ADDRESS][DOMAIN_NAME]"
click at [693, 275] on button "Next" at bounding box center [710, 273] width 60 height 25
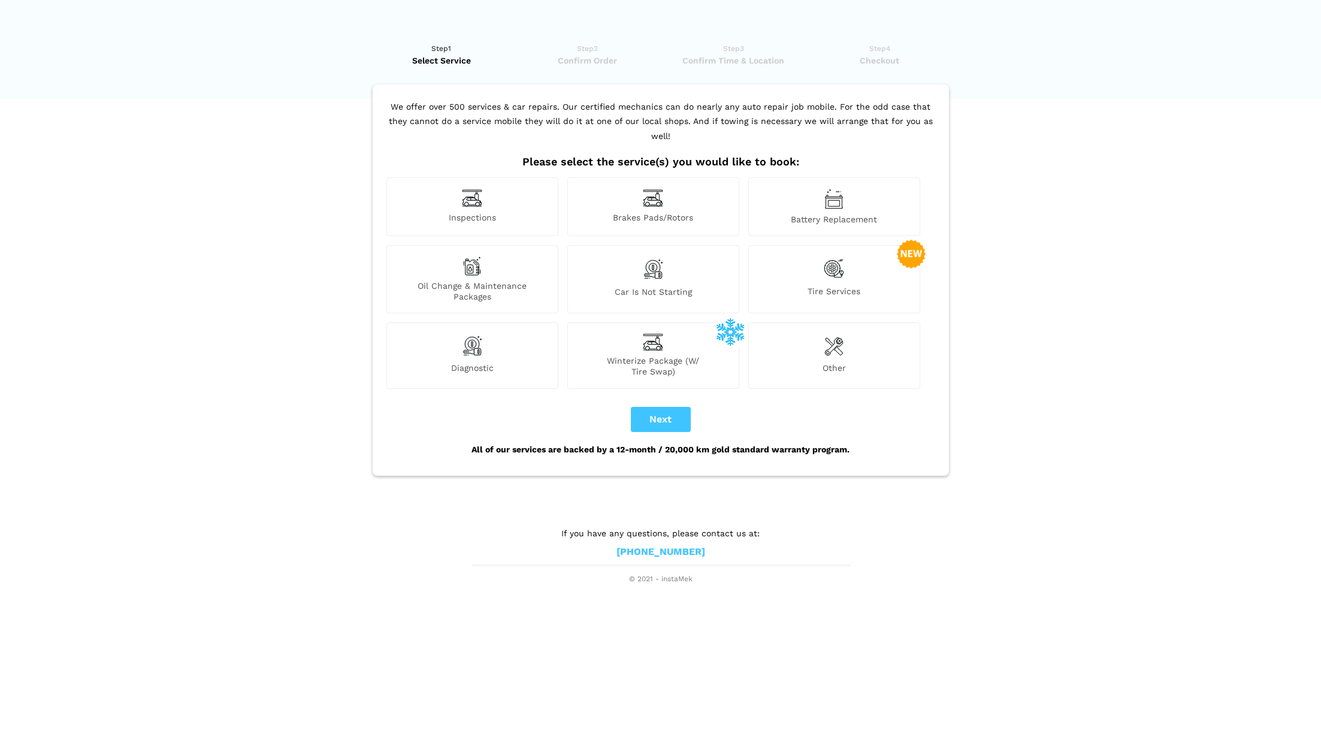
click at [499, 261] on div "Oil Change & Maintenance Packages" at bounding box center [472, 279] width 172 height 68
click at [659, 407] on button "Next" at bounding box center [661, 419] width 60 height 25
checkbox input "true"
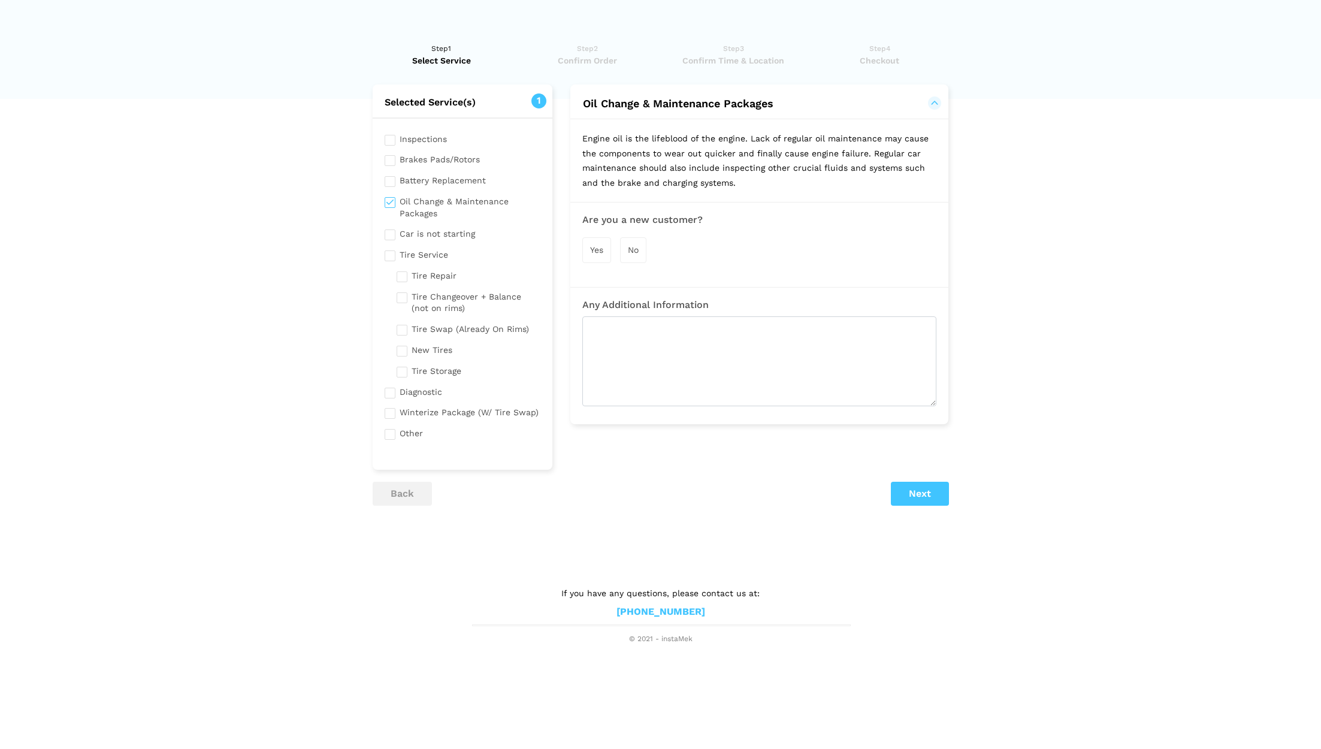
click at [638, 245] on span "No" at bounding box center [633, 250] width 11 height 10
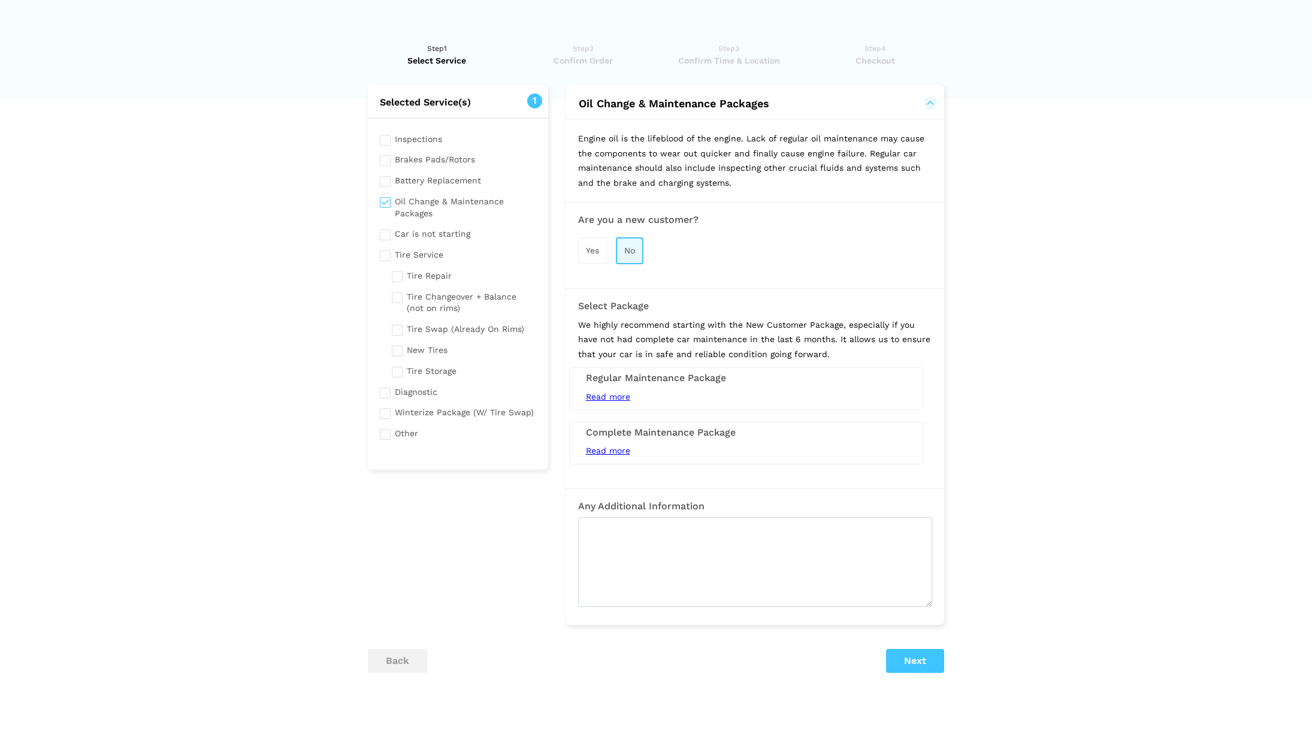
click at [716, 382] on div "Regular Maintenance Package Read more 5L Conventional Oil Change (Synthetic Ext…" at bounding box center [746, 388] width 354 height 43
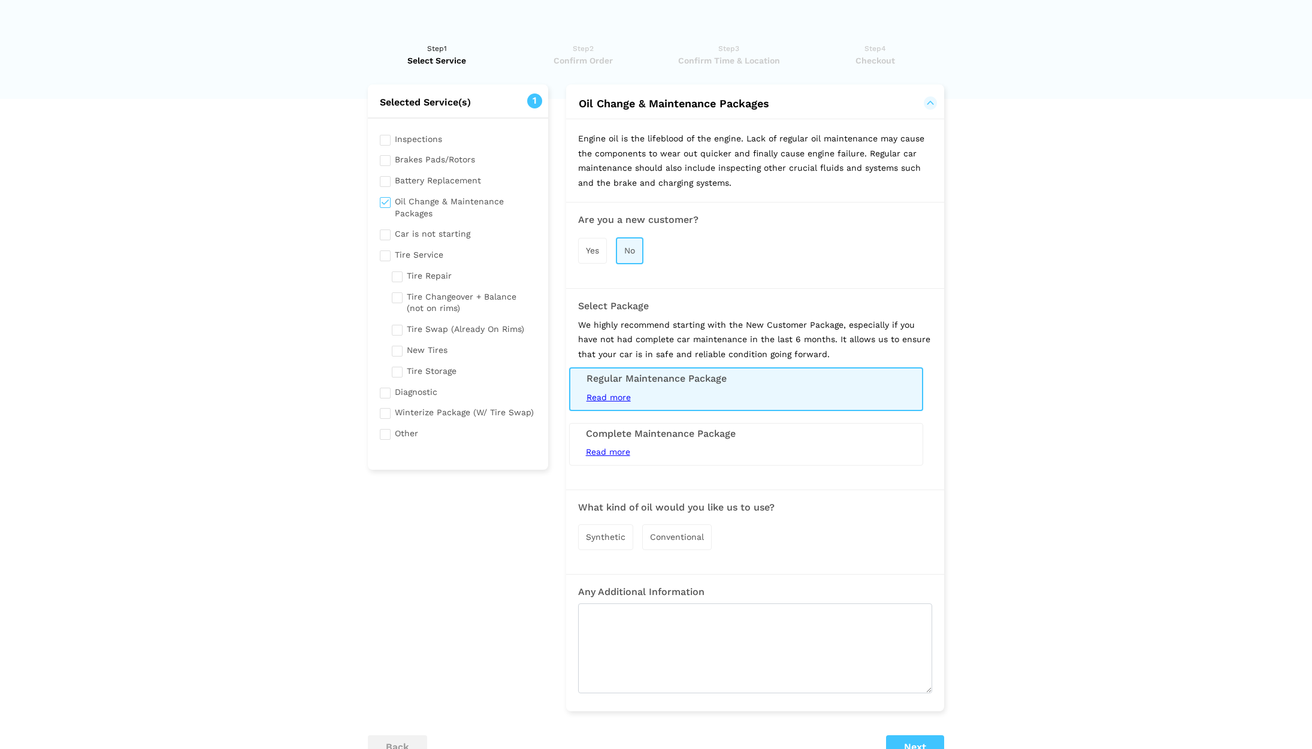
click at [683, 537] on div "Conventional" at bounding box center [676, 537] width 69 height 26
click at [621, 392] on span "Read more" at bounding box center [608, 397] width 44 height 10
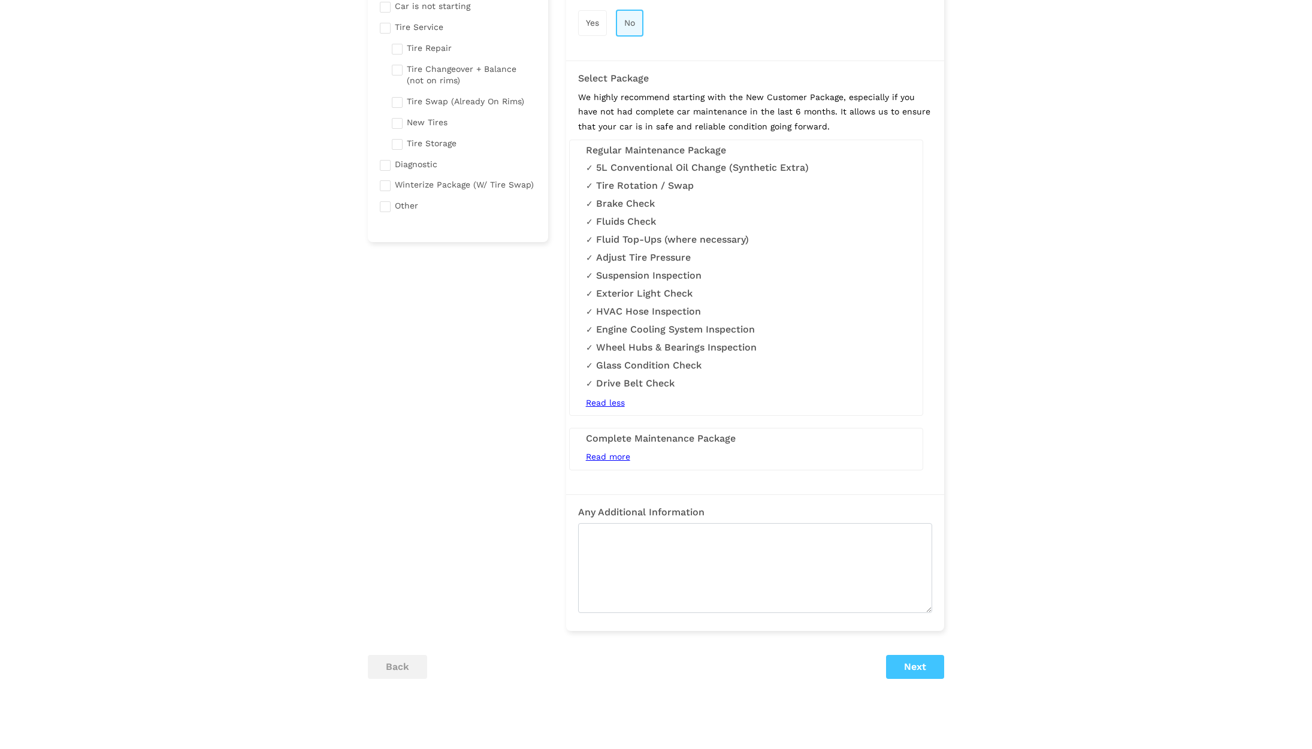
scroll to position [290, 0]
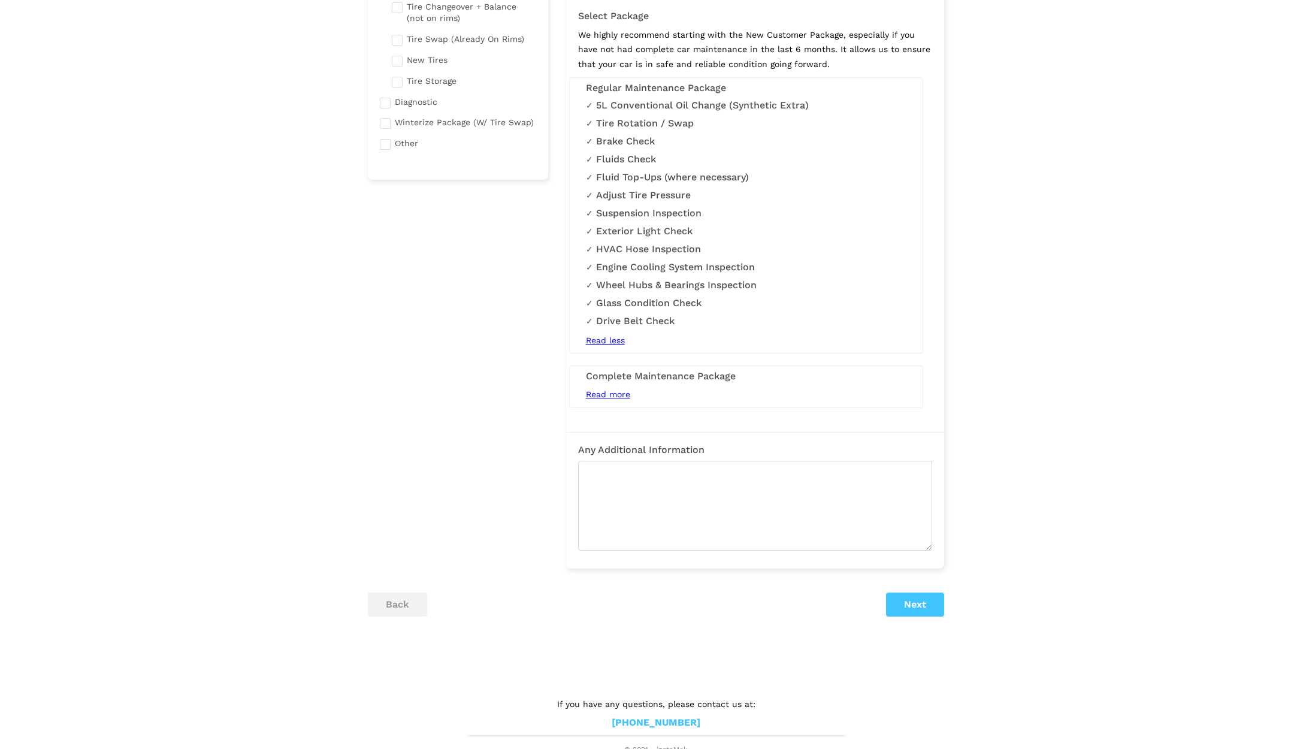
click at [919, 606] on button "Next" at bounding box center [915, 604] width 58 height 24
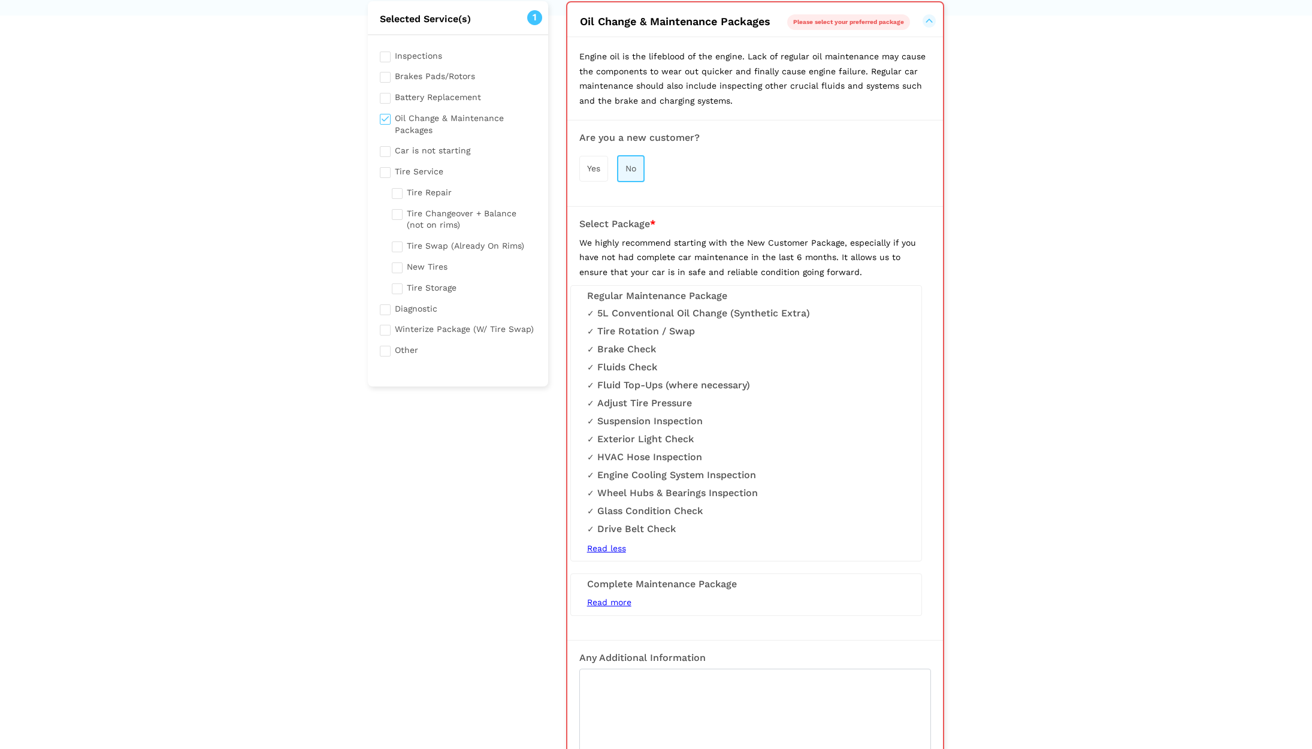
scroll to position [81, 0]
click at [740, 249] on p "We highly recommend starting with the New Customer Package, especially if you h…" at bounding box center [755, 260] width 352 height 44
click at [717, 453] on li "HVAC Hose Inspection" at bounding box center [746, 459] width 318 height 12
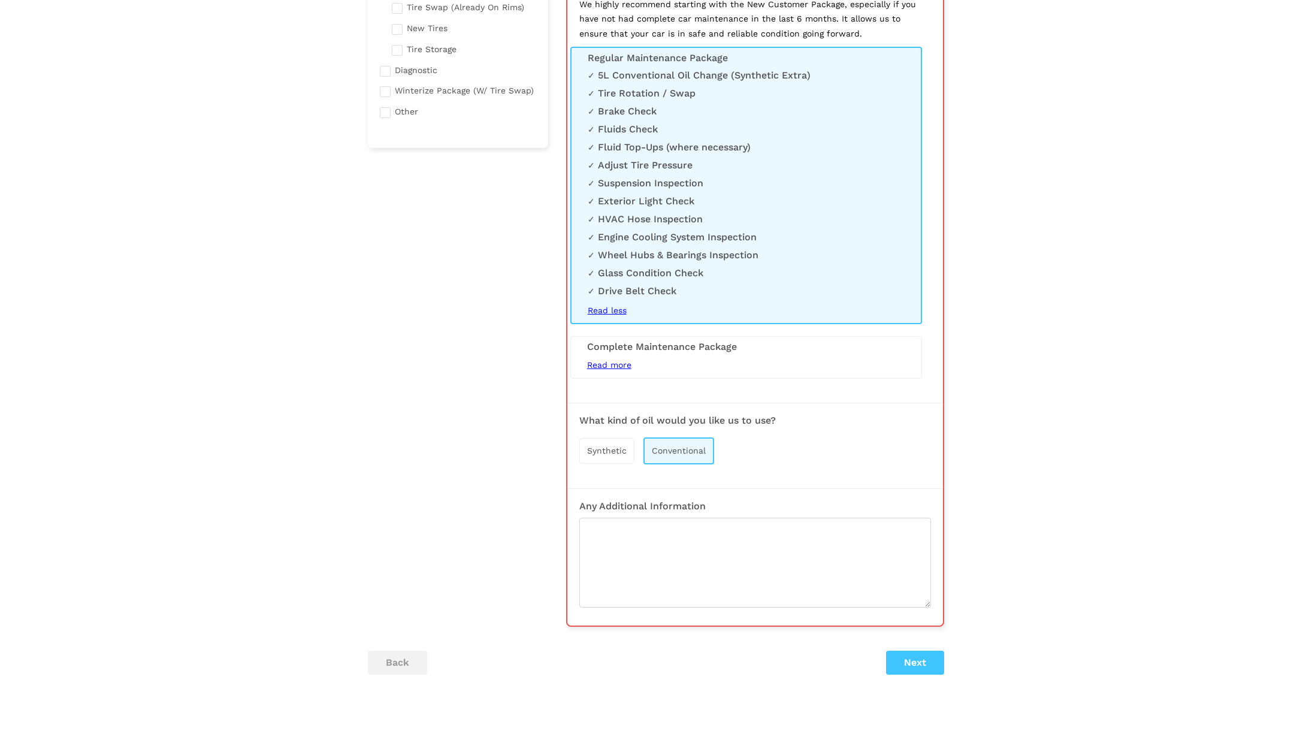
scroll to position [368, 0]
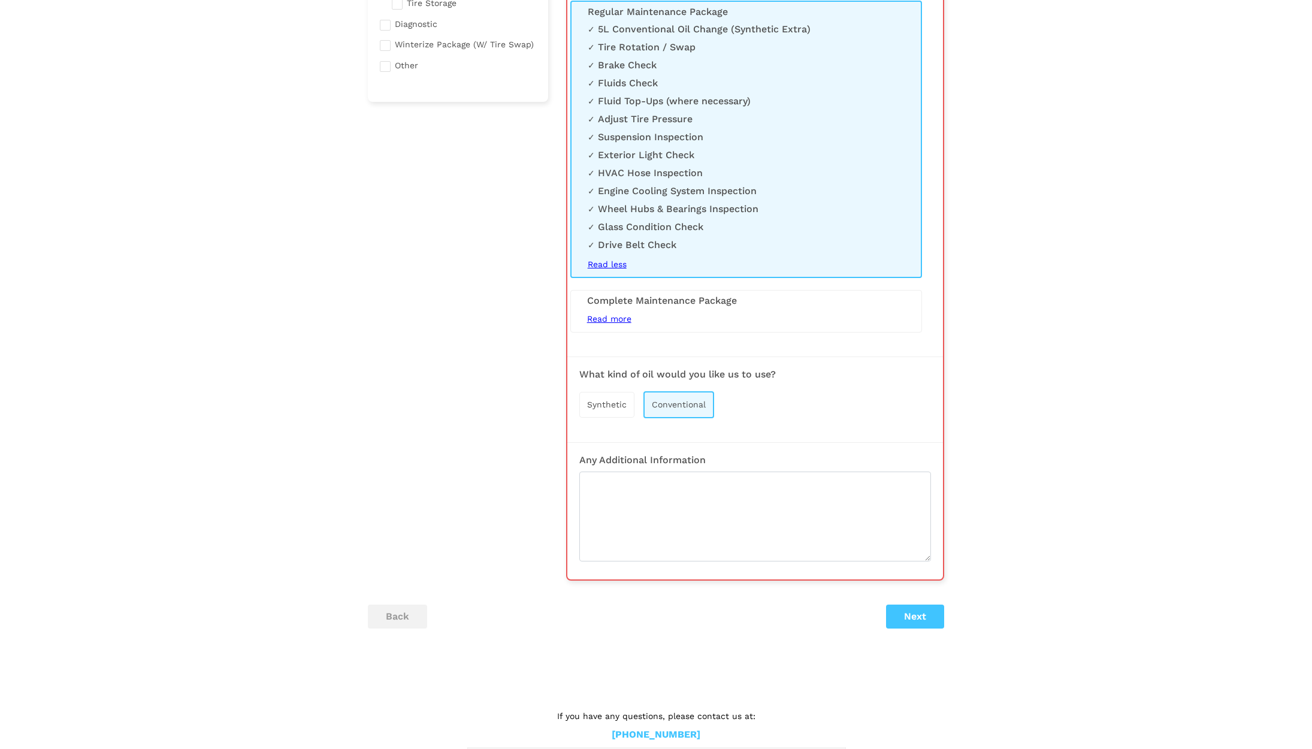
click at [928, 613] on button "Next" at bounding box center [915, 616] width 58 height 24
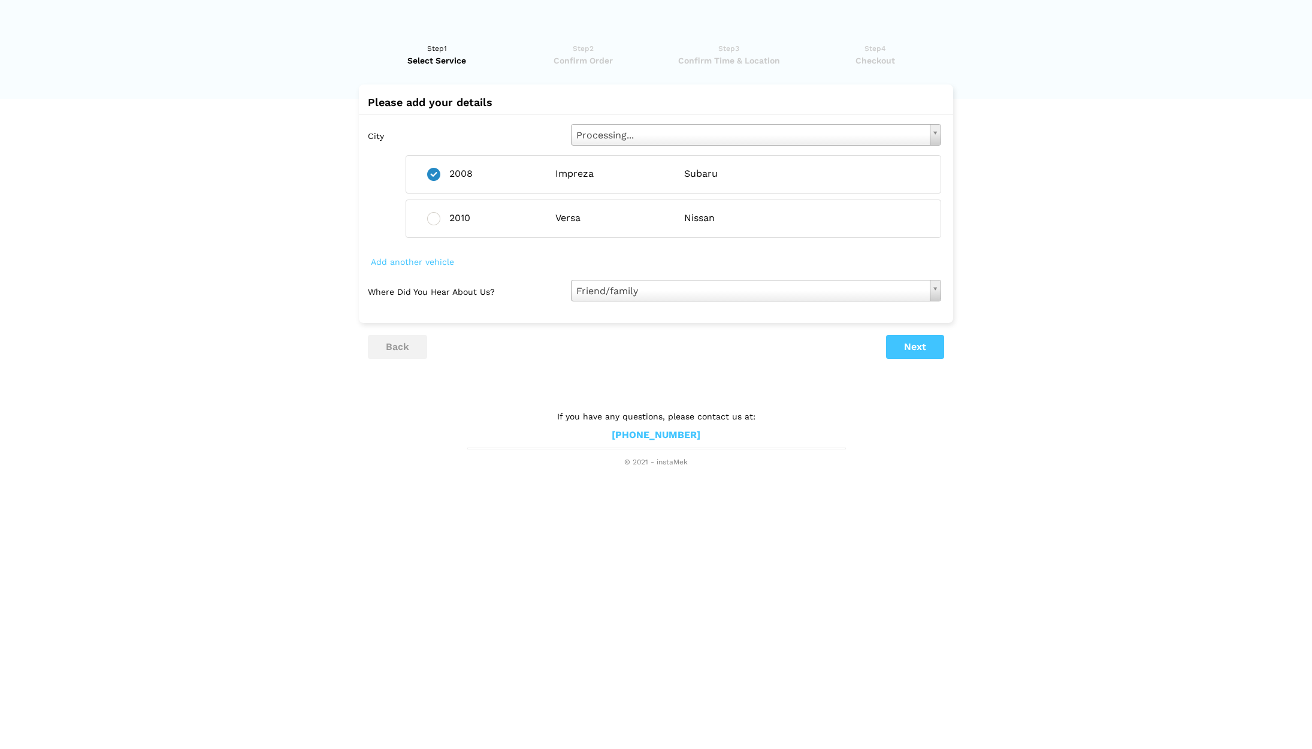
scroll to position [0, 0]
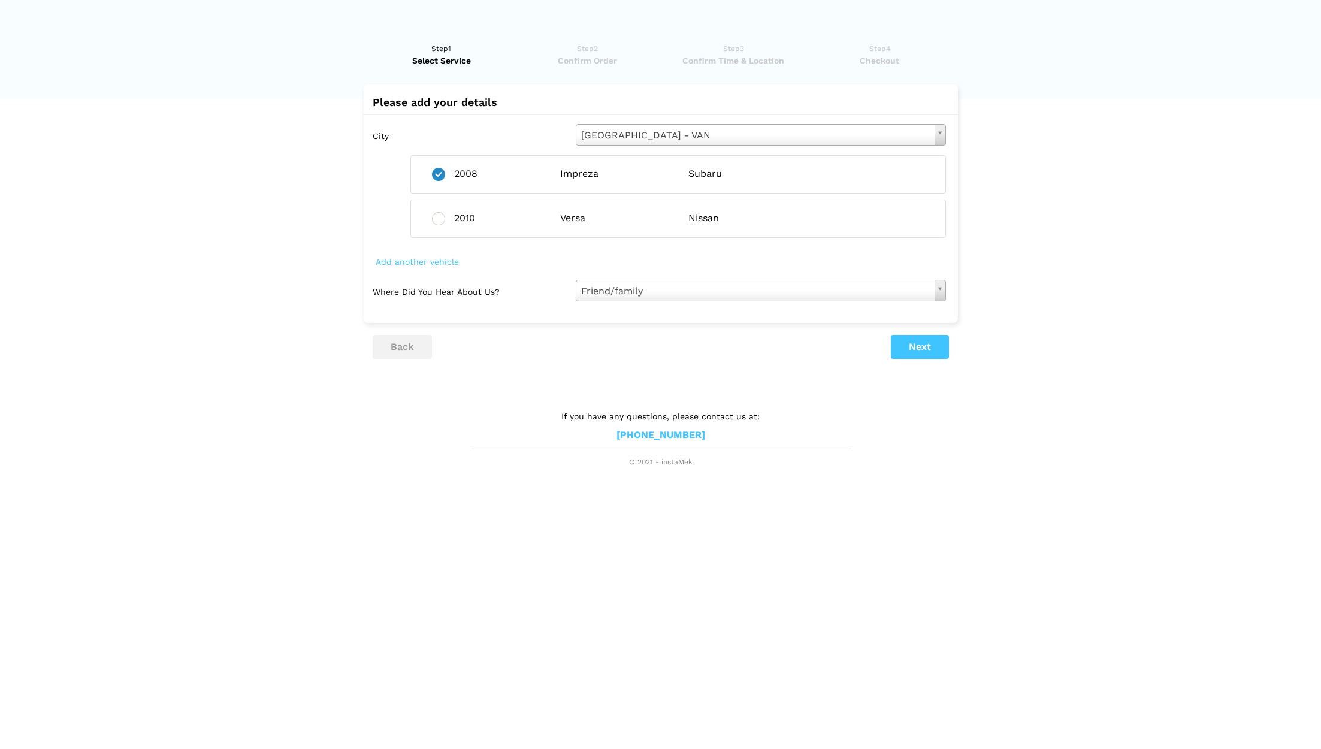
click at [918, 344] on button "Next" at bounding box center [920, 347] width 58 height 24
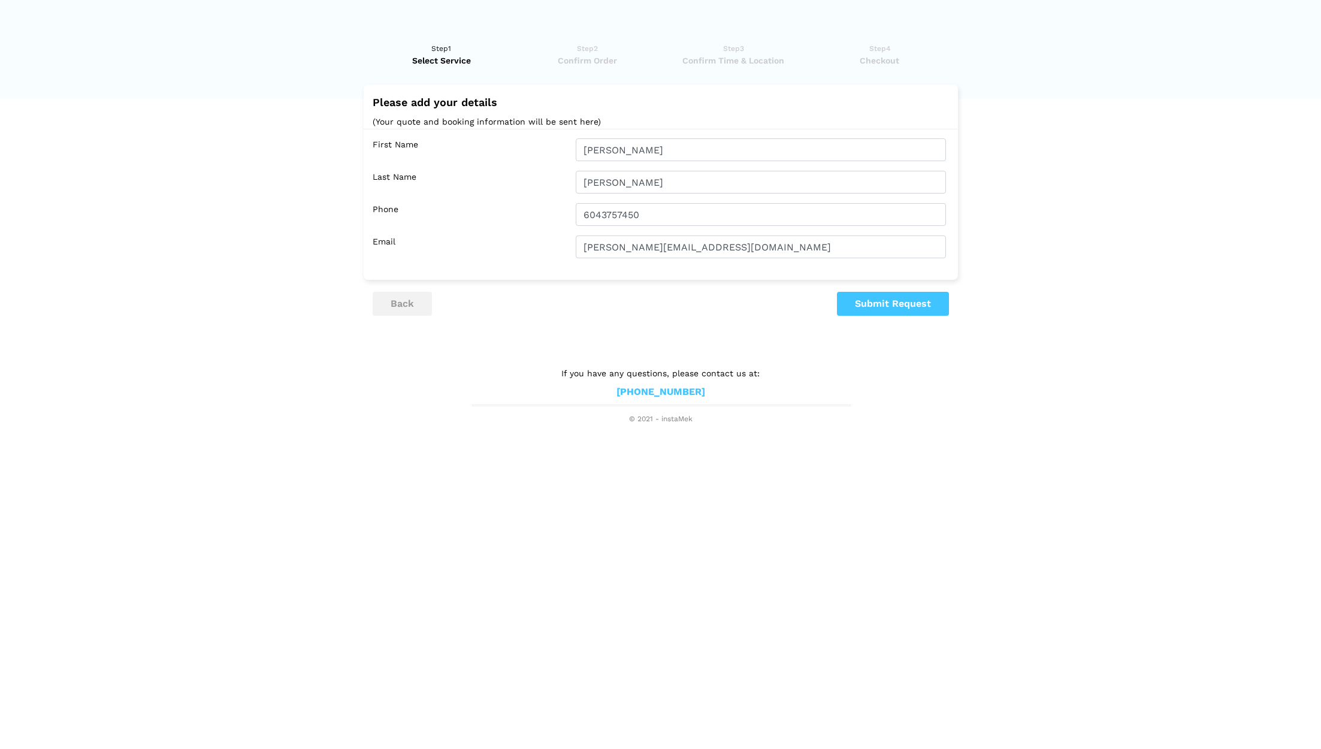
click at [906, 301] on button "Submit Request" at bounding box center [893, 304] width 112 height 24
